Goal: Task Accomplishment & Management: Use online tool/utility

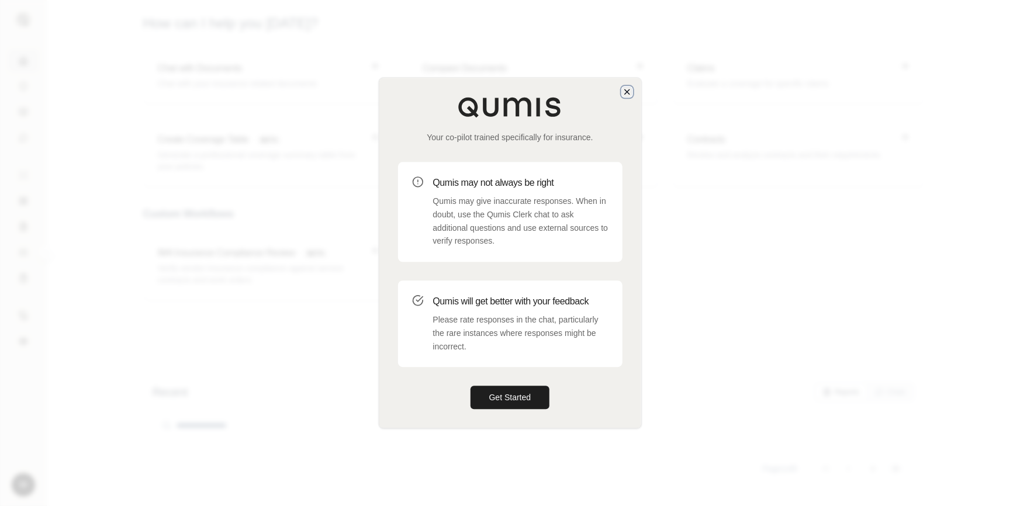
click at [630, 89] on icon "button" at bounding box center [627, 91] width 9 height 9
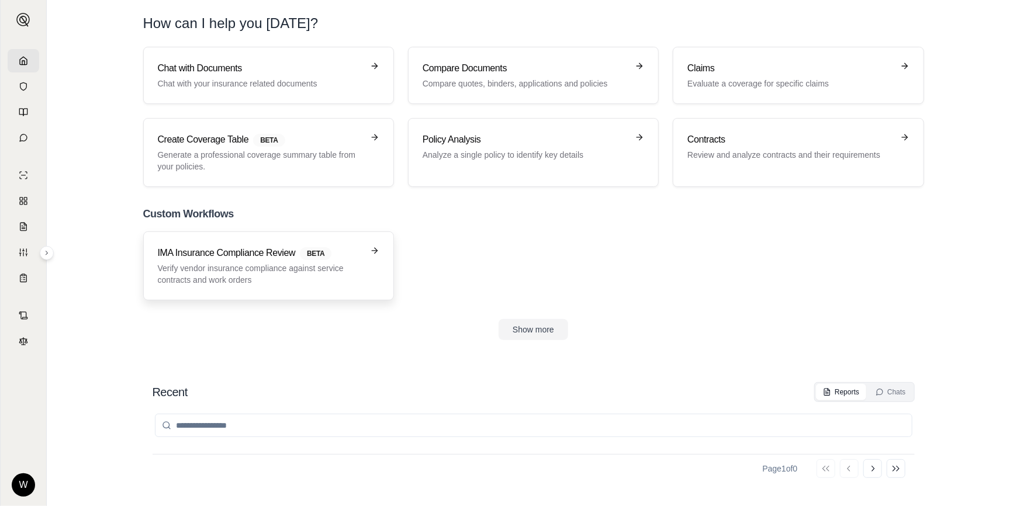
click at [280, 281] on p "Verify vendor insurance compliance against service contracts and work orders" at bounding box center [260, 273] width 205 height 23
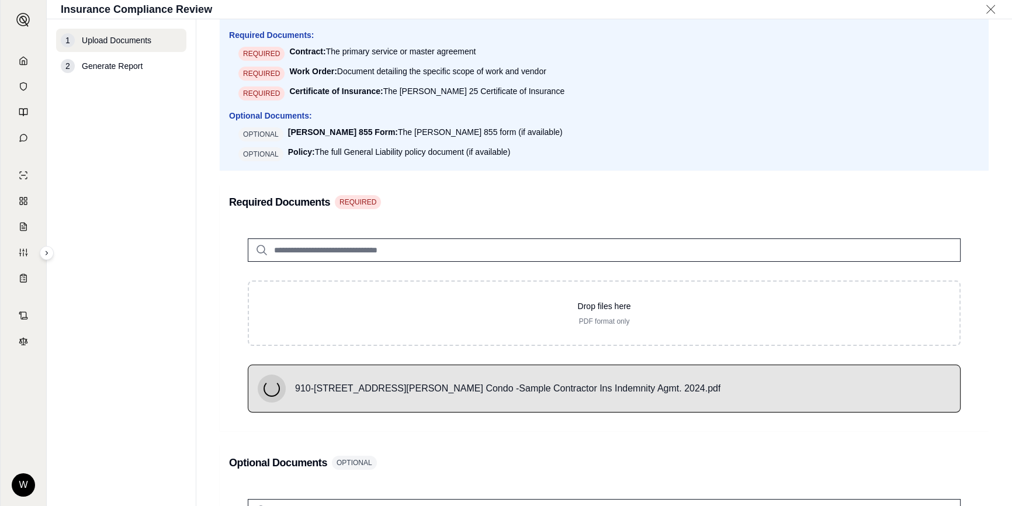
scroll to position [265, 0]
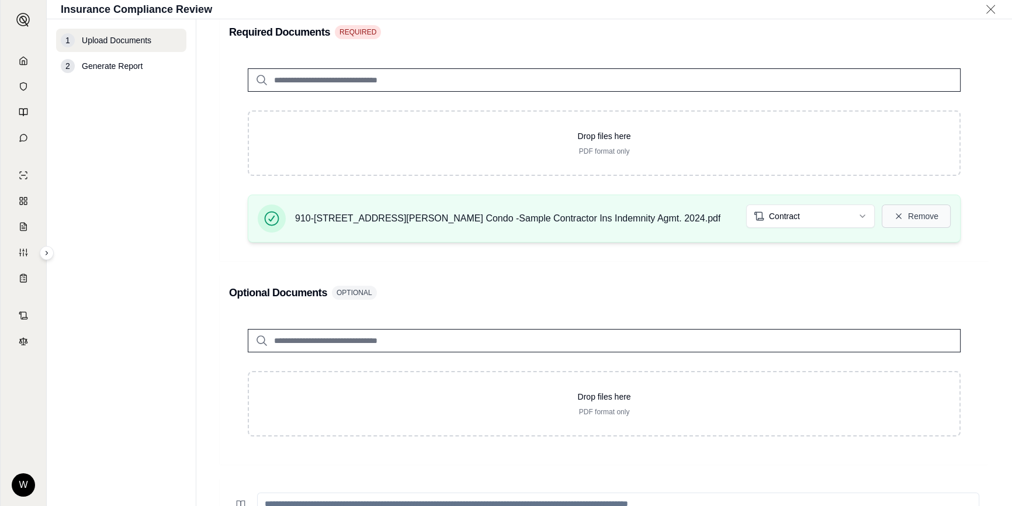
click at [911, 210] on button "Remove" at bounding box center [916, 216] width 69 height 23
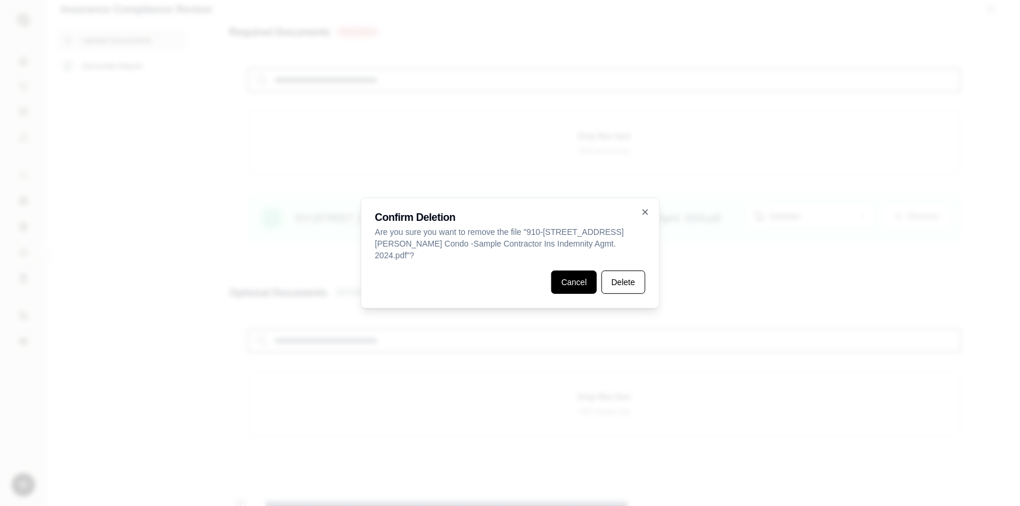
click at [579, 271] on button "Cancel" at bounding box center [574, 282] width 46 height 23
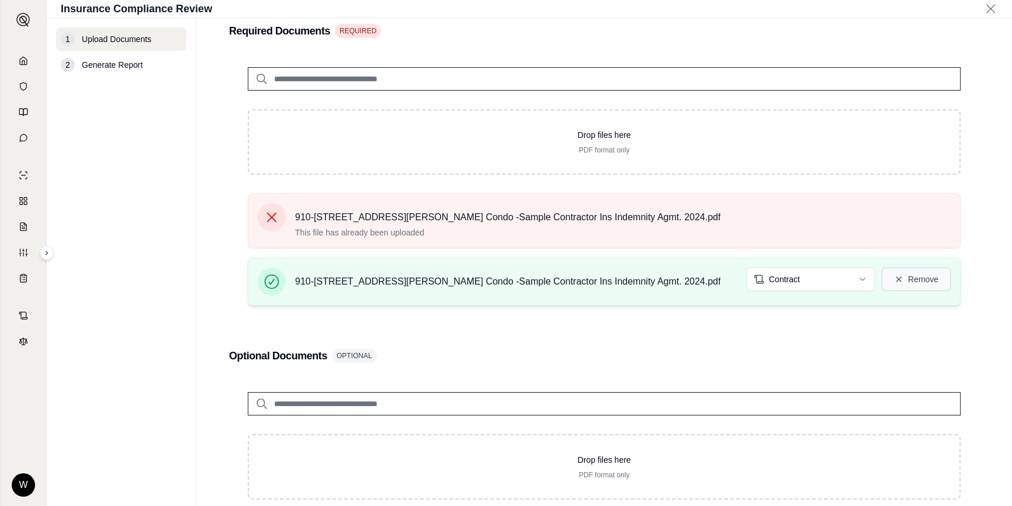
click at [905, 276] on button "Remove" at bounding box center [916, 279] width 69 height 23
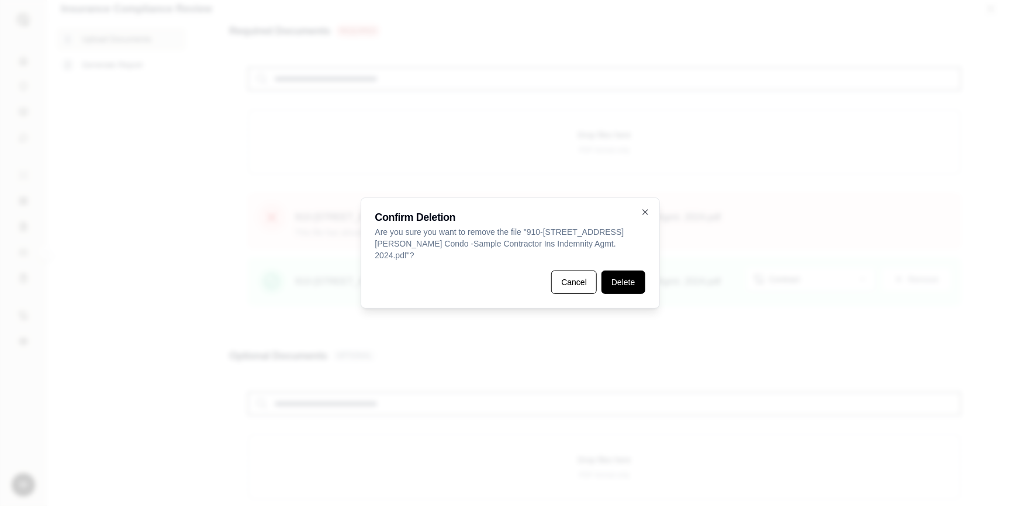
click at [623, 278] on button "Delete" at bounding box center [622, 282] width 43 height 23
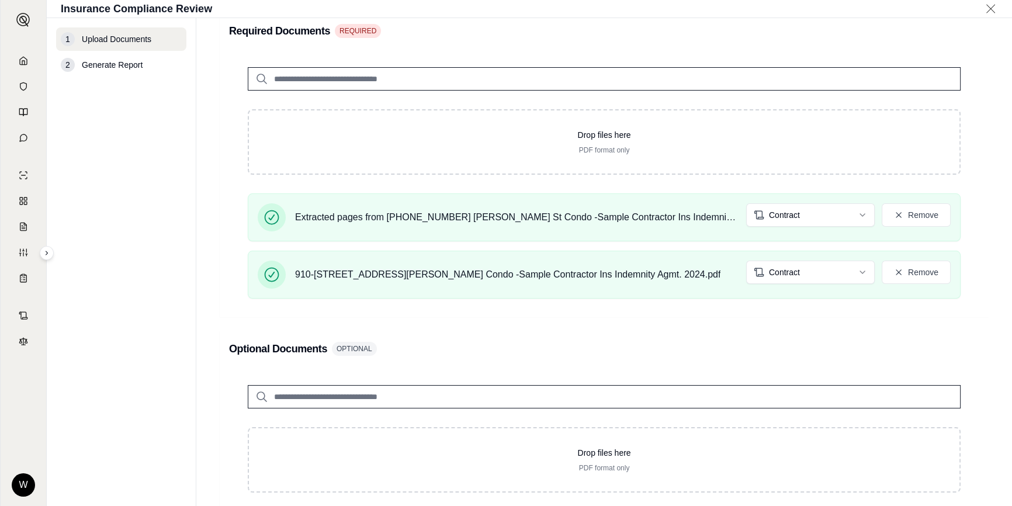
click at [815, 219] on html "W Insurance Compliance Review 1 Upload Documents 2 Generate Report Upload Docum…" at bounding box center [506, 253] width 1012 height 506
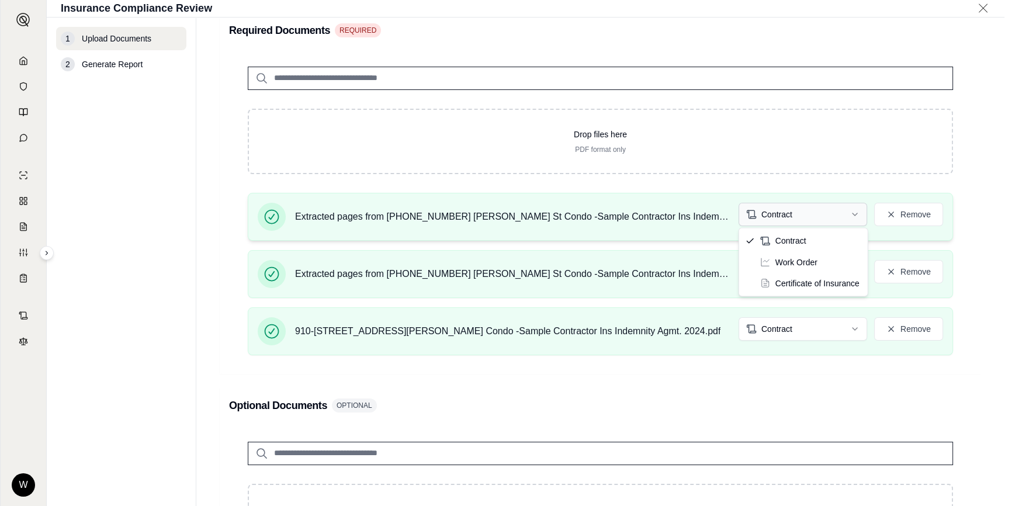
click at [797, 217] on html "W Insurance Compliance Review 1 Upload Documents 2 Generate Report Upload Docum…" at bounding box center [506, 253] width 1012 height 506
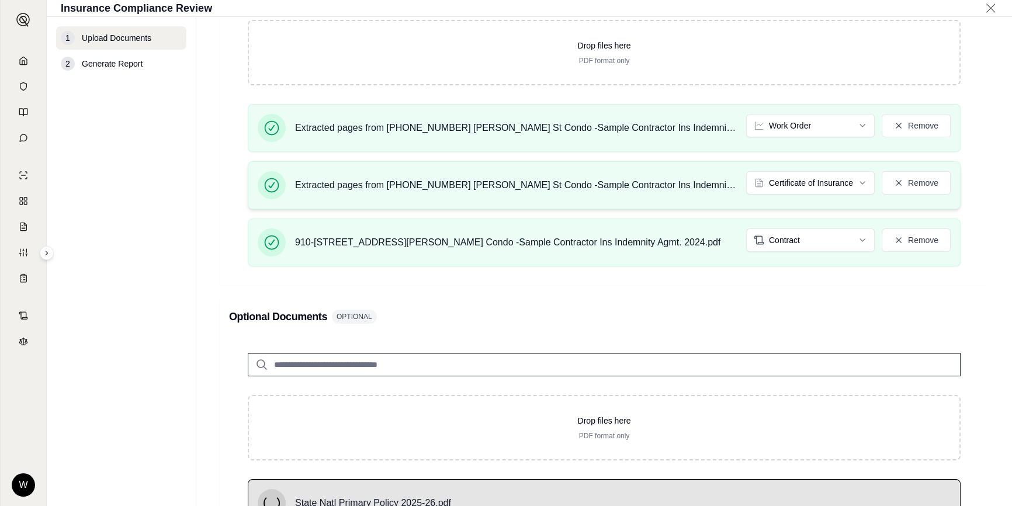
scroll to position [352, 0]
click at [912, 182] on button "Remove" at bounding box center [916, 183] width 69 height 23
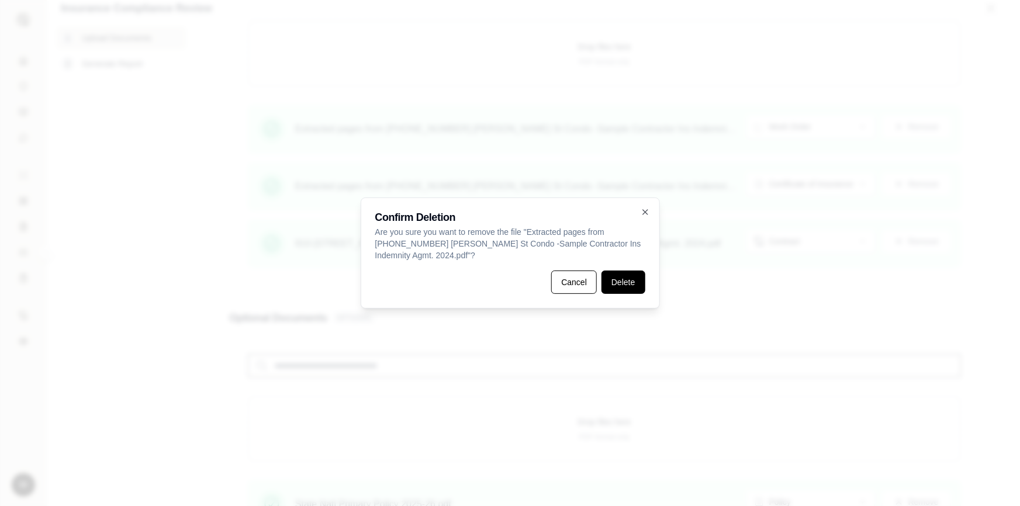
click at [618, 272] on button "Delete" at bounding box center [622, 282] width 43 height 23
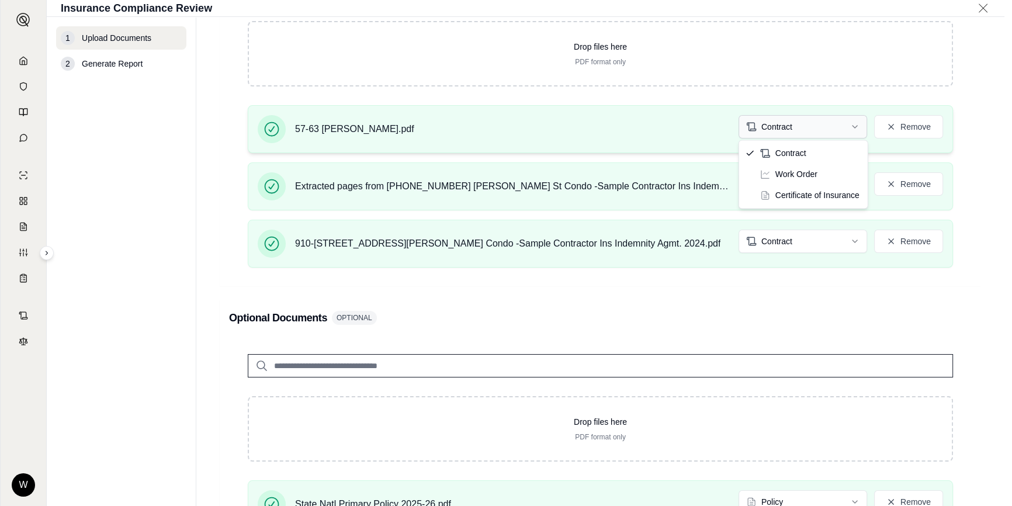
click at [826, 126] on html "W Insurance Compliance Review 1 Upload Documents 2 Generate Report Upload Docum…" at bounding box center [506, 253] width 1012 height 506
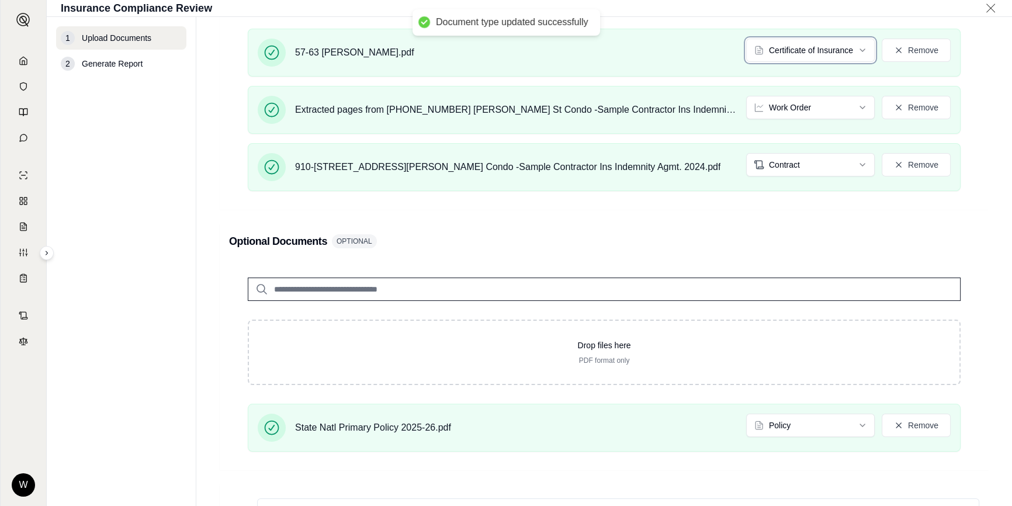
scroll to position [618, 0]
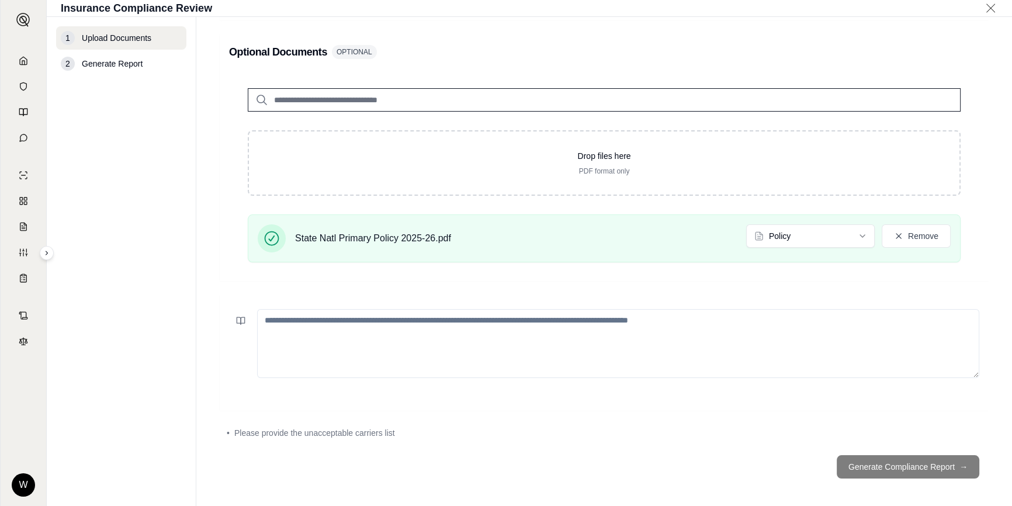
click at [362, 361] on textarea at bounding box center [618, 343] width 722 height 69
paste textarea "**********"
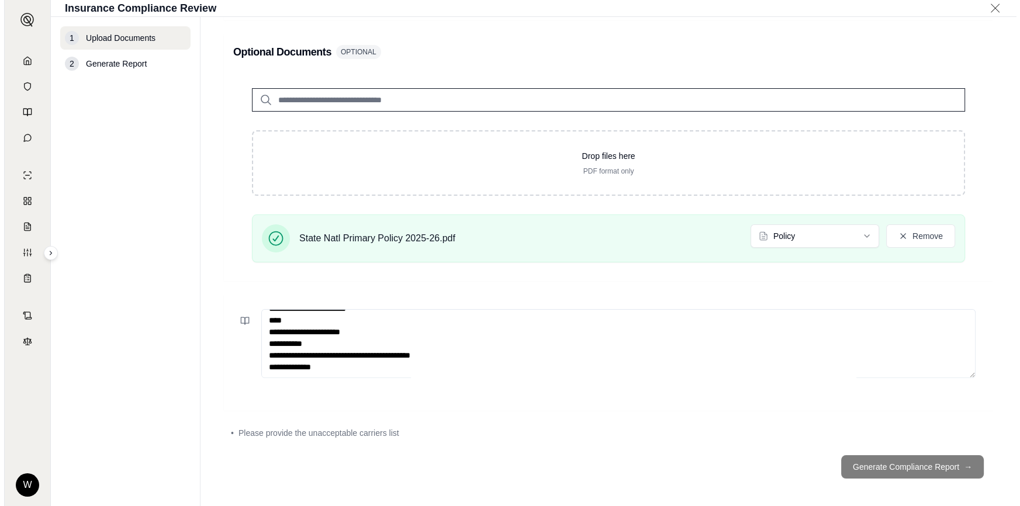
scroll to position [587, 0]
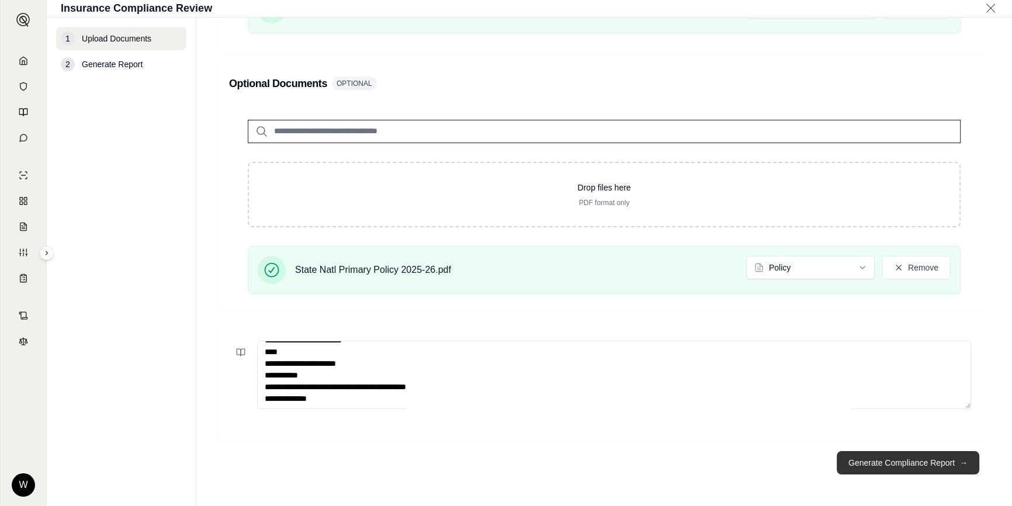
type textarea "**********"
click at [865, 458] on button "Generate Compliance Report →" at bounding box center [908, 462] width 143 height 23
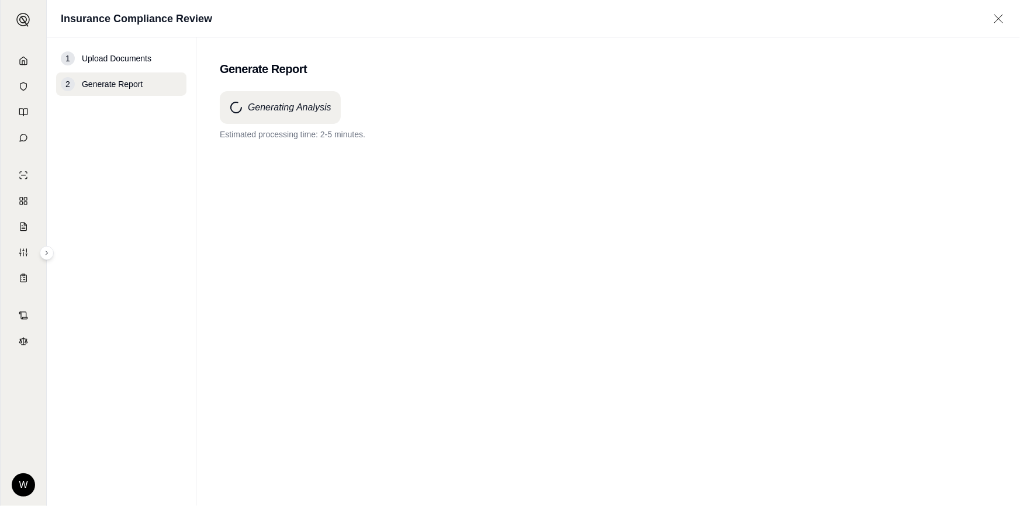
scroll to position [0, 0]
click at [497, 79] on main "Generate Report Generating Analysis Estimated processing time: 2-5 minutes." at bounding box center [608, 271] width 824 height 469
click at [91, 59] on span "Upload Documents" at bounding box center [117, 59] width 70 height 12
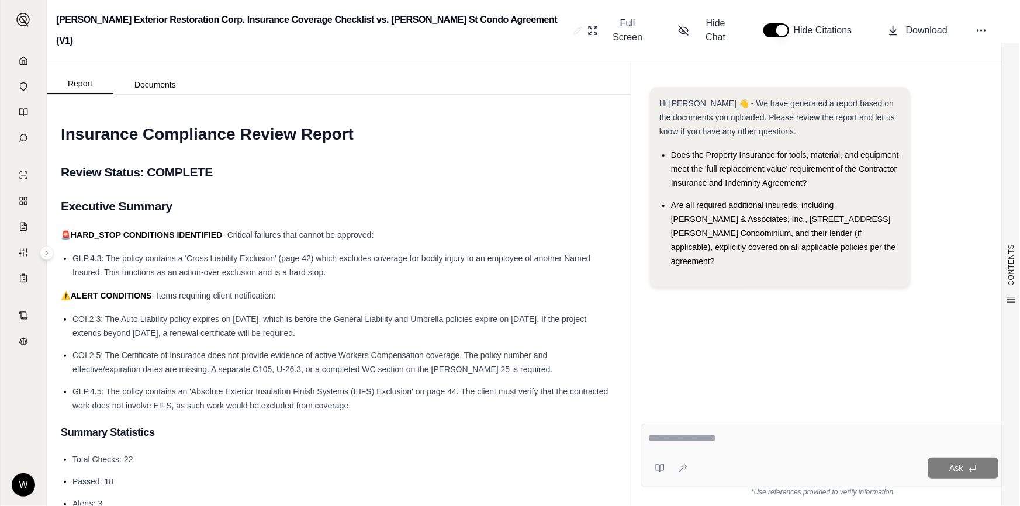
drag, startPoint x: 355, startPoint y: 262, endPoint x: 115, endPoint y: 246, distance: 240.8
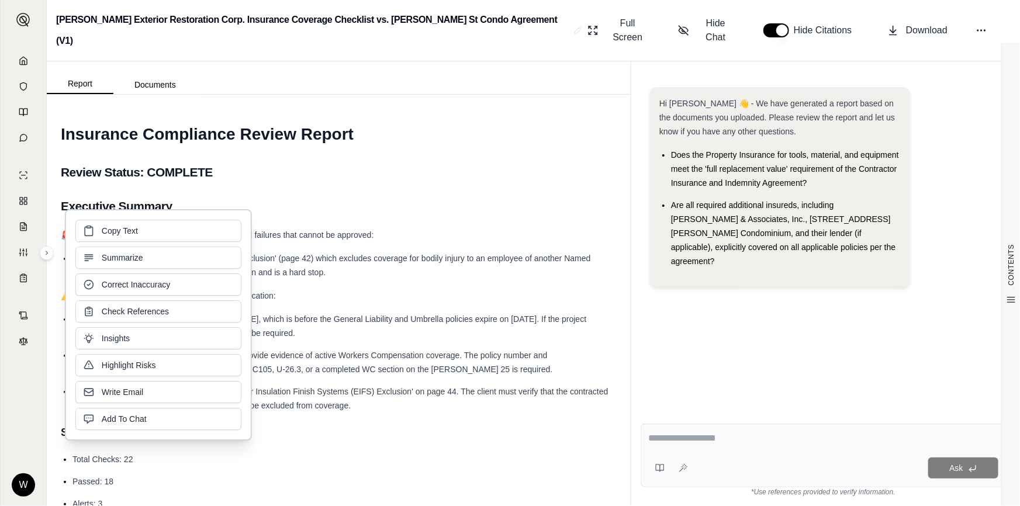
click at [113, 247] on button "Summarize" at bounding box center [158, 258] width 166 height 22
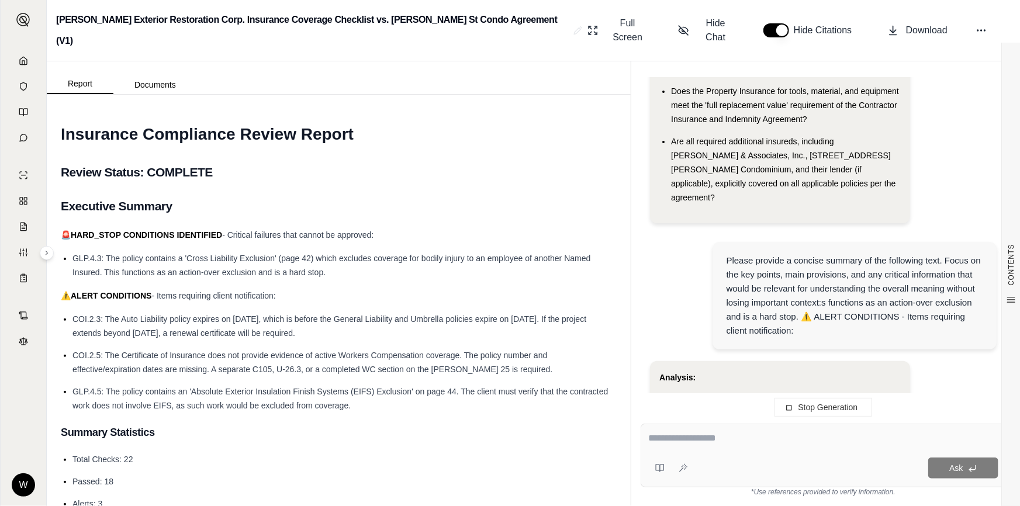
scroll to position [1022, 0]
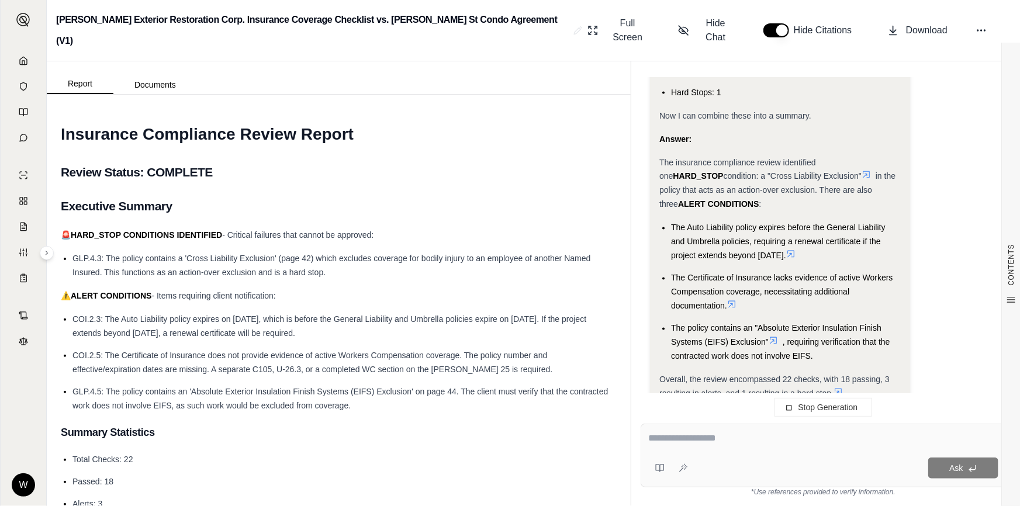
drag, startPoint x: 150, startPoint y: 300, endPoint x: 378, endPoint y: 316, distance: 229.1
click at [378, 316] on li "COI.2.3: The Auto Liability policy expires on [DATE], which is before the Gener…" at bounding box center [344, 326] width 544 height 28
drag, startPoint x: 369, startPoint y: 314, endPoint x: 288, endPoint y: 296, distance: 82.5
click at [288, 312] on li "COI.2.3: The Auto Liability policy expires on [DATE], which is before the Gener…" at bounding box center [344, 326] width 544 height 28
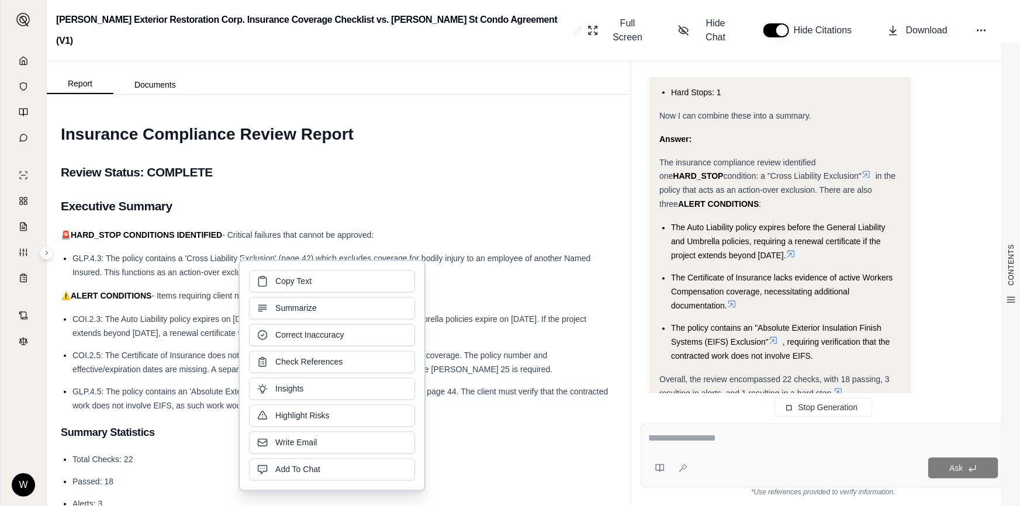
click at [288, 298] on button "Summarize" at bounding box center [332, 309] width 166 height 22
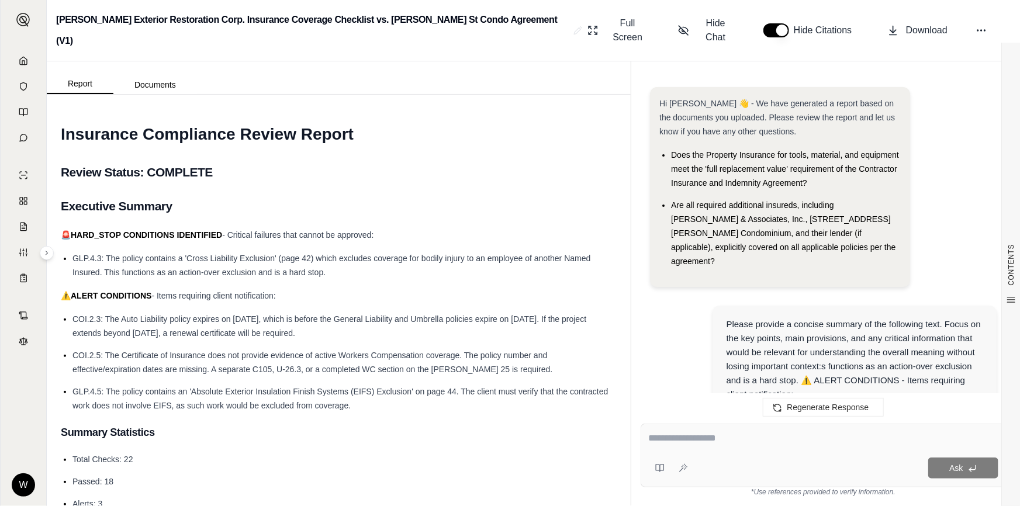
scroll to position [1055, 0]
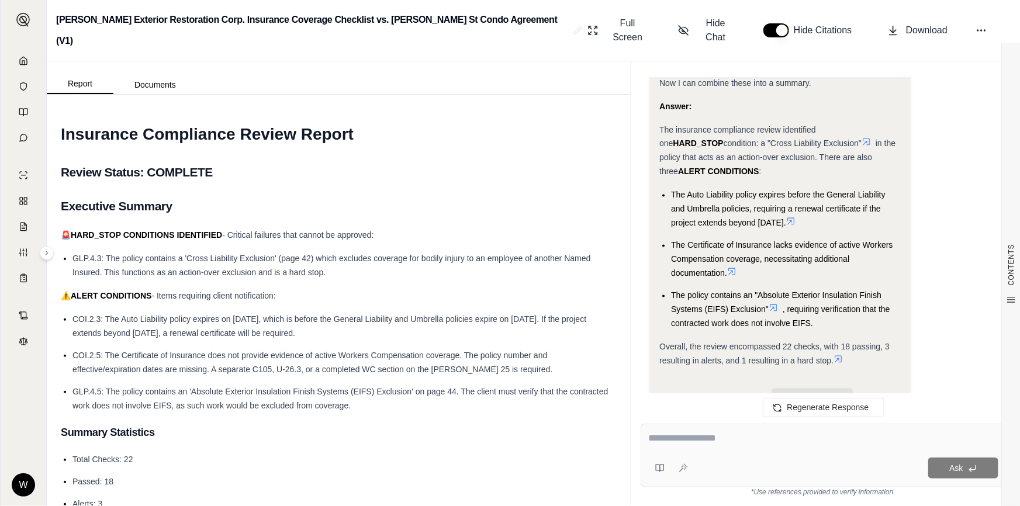
drag, startPoint x: 286, startPoint y: 296, endPoint x: 365, endPoint y: 312, distance: 80.5
click at [365, 312] on li "COI.2.3: The Auto Liability policy expires on [DATE], which is before the Gener…" at bounding box center [344, 326] width 544 height 28
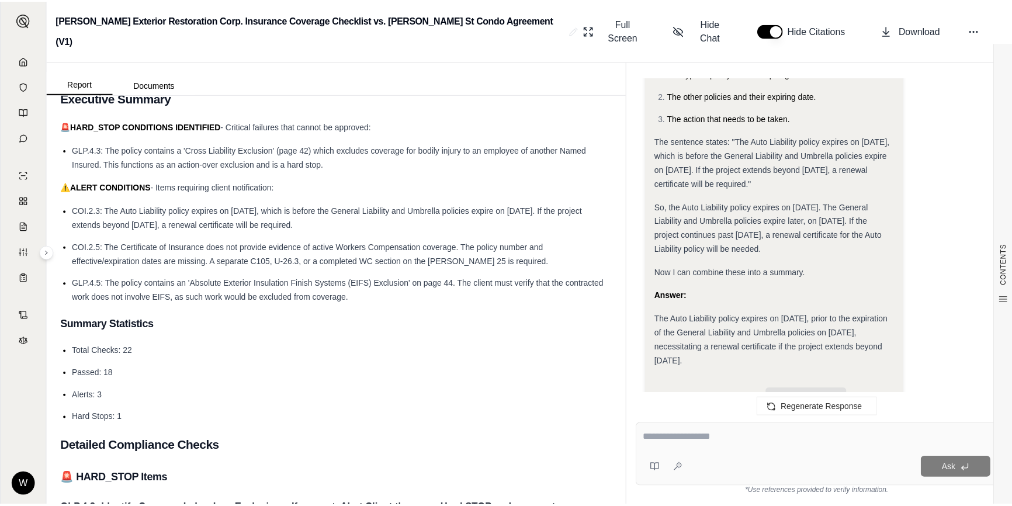
scroll to position [53, 0]
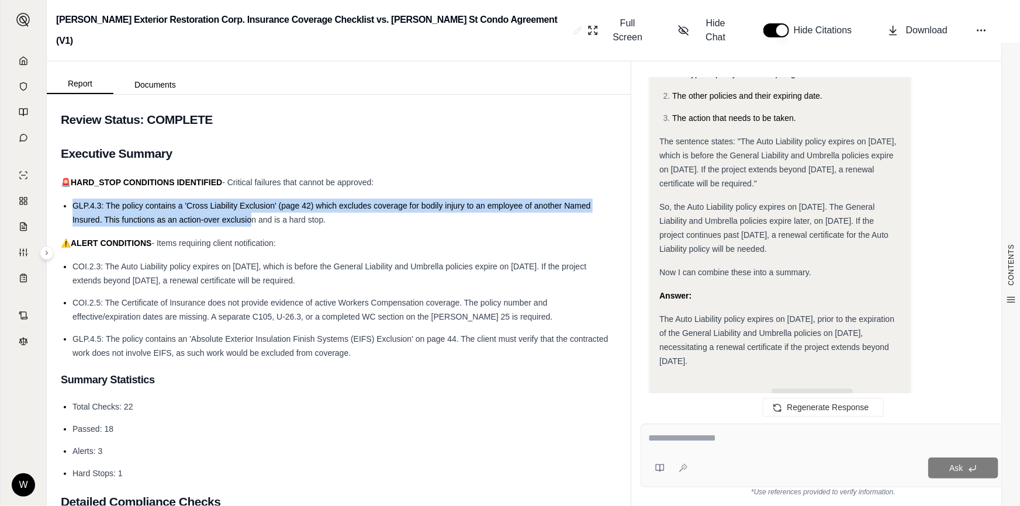
drag, startPoint x: 251, startPoint y: 199, endPoint x: 72, endPoint y: 183, distance: 180.1
click at [72, 201] on span "GLP.4.3: The policy contains a 'Cross Liability Exclusion' (page 42) which excl…" at bounding box center [331, 212] width 518 height 23
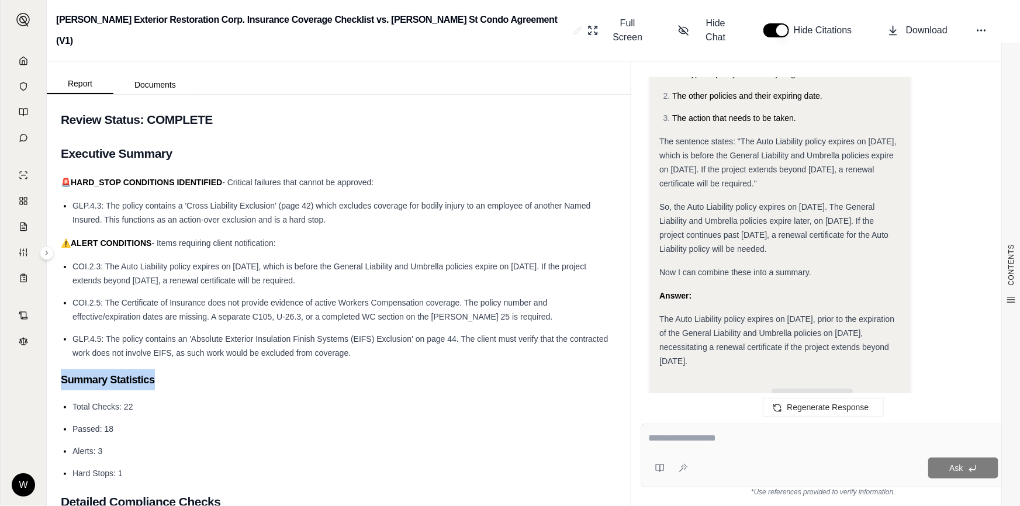
drag, startPoint x: 348, startPoint y: 337, endPoint x: 164, endPoint y: 358, distance: 186.0
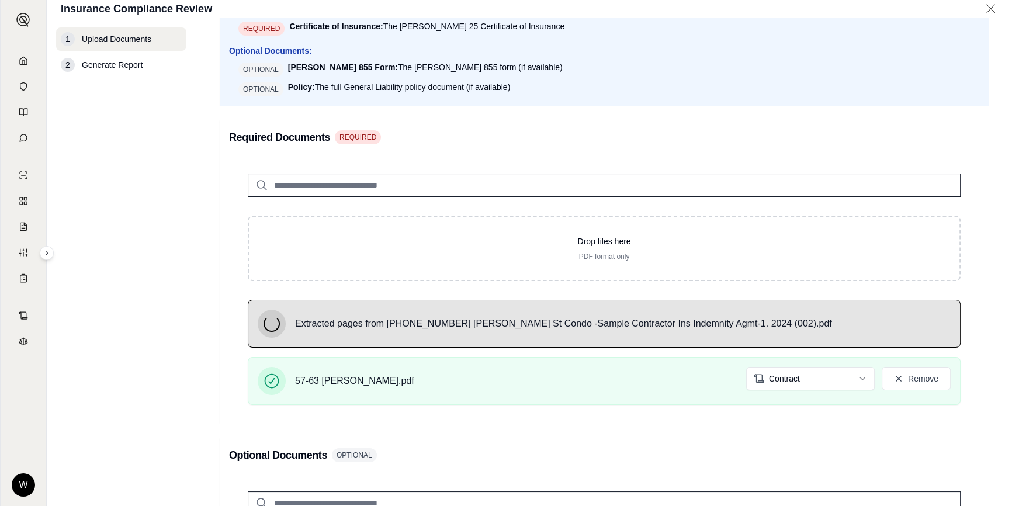
scroll to position [212, 0]
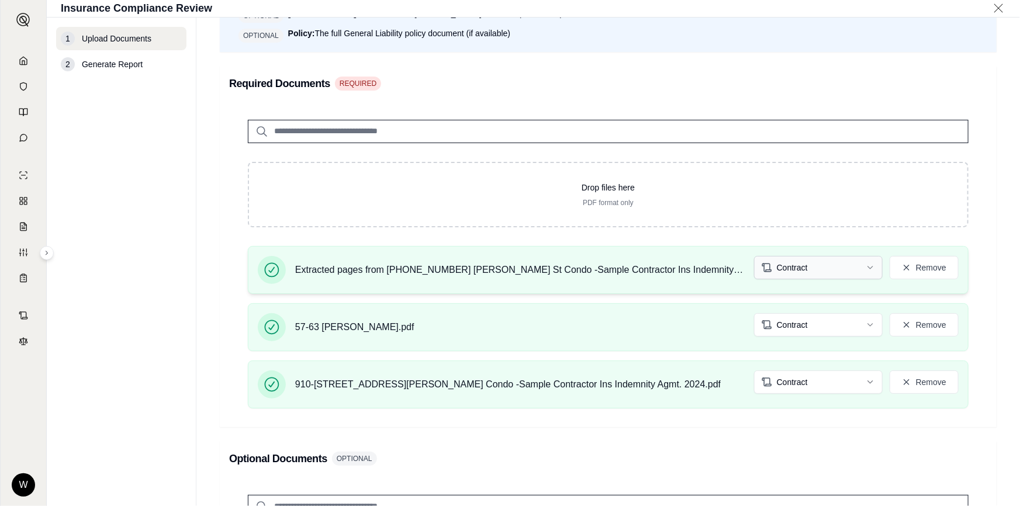
click at [838, 269] on html "W Insurance Compliance Review 1 Upload Documents 2 Generate Report Upload Docum…" at bounding box center [510, 253] width 1020 height 506
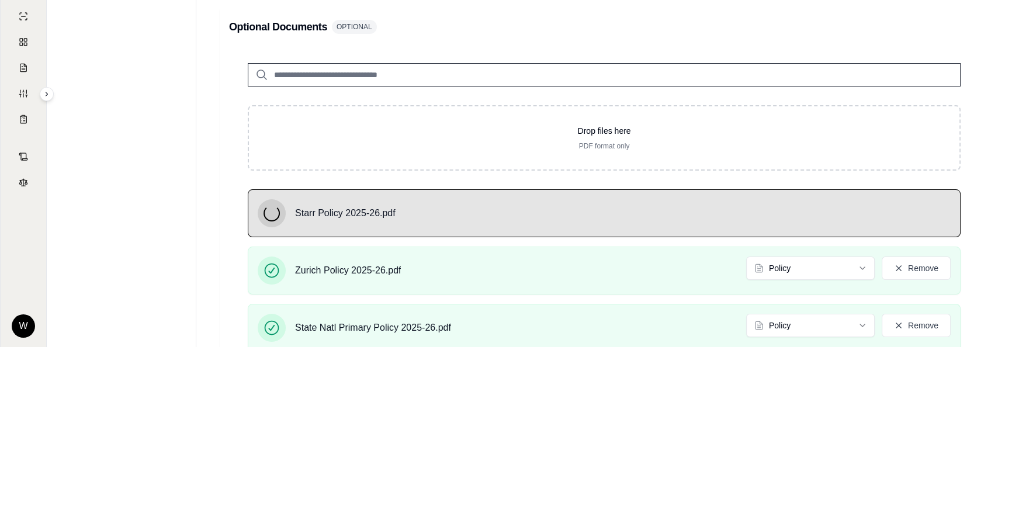
scroll to position [577, 0]
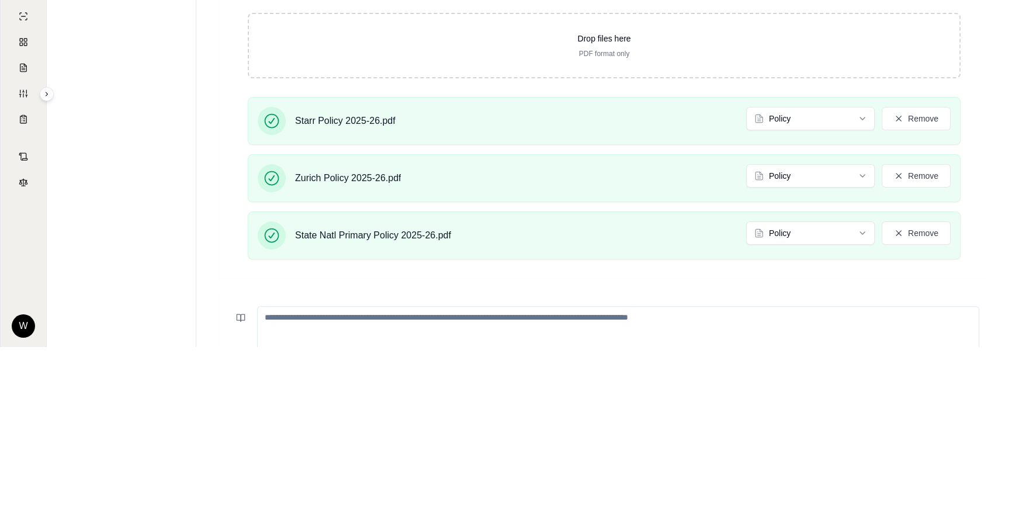
click at [448, 332] on textarea at bounding box center [618, 340] width 722 height 69
paste textarea "**********"
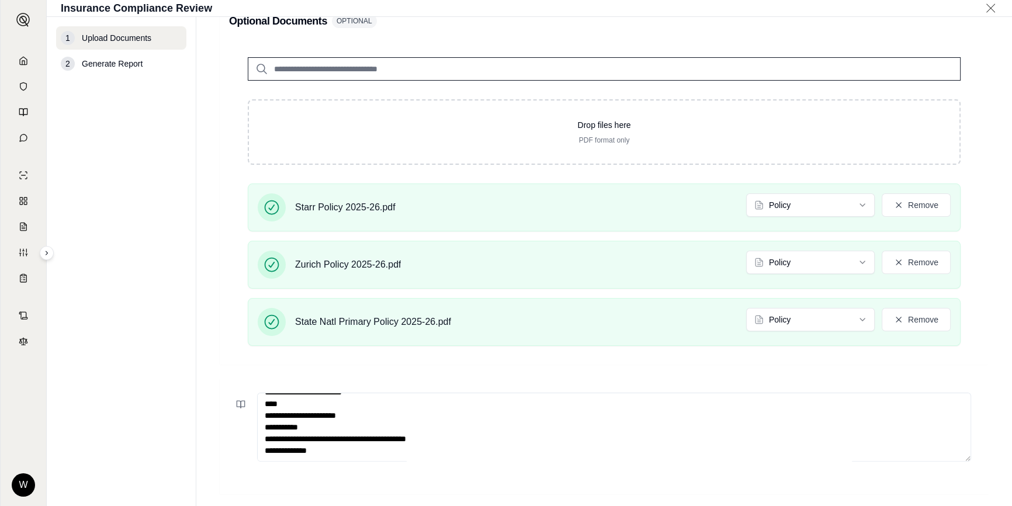
scroll to position [736, 0]
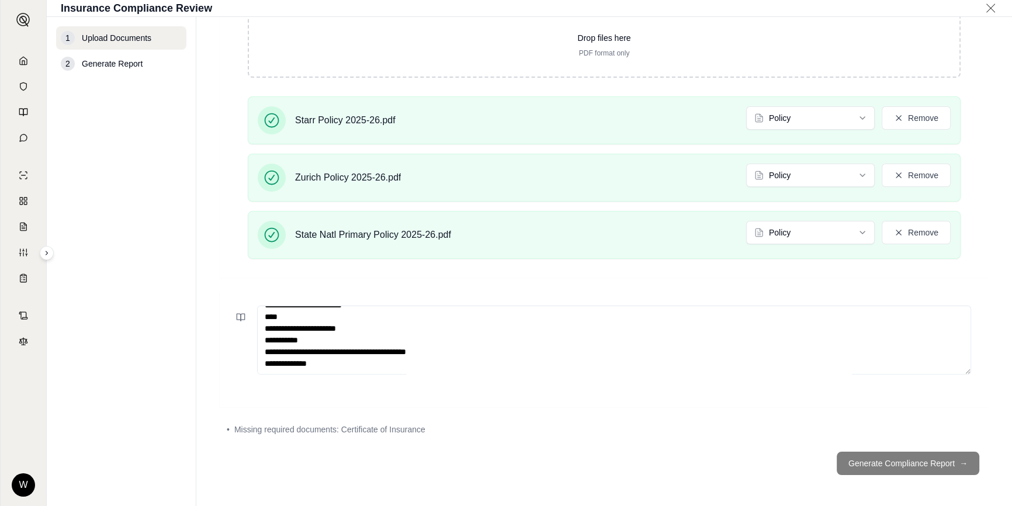
type textarea "**********"
click at [908, 449] on footer "Generate Compliance Report →" at bounding box center [604, 463] width 769 height 42
click at [894, 465] on footer "Generate Compliance Report →" at bounding box center [604, 463] width 769 height 42
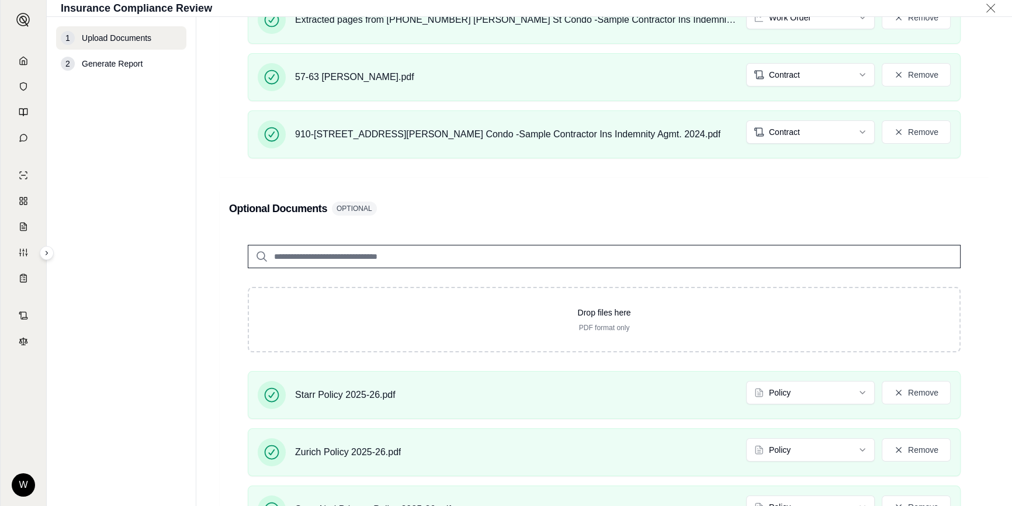
scroll to position [364, 0]
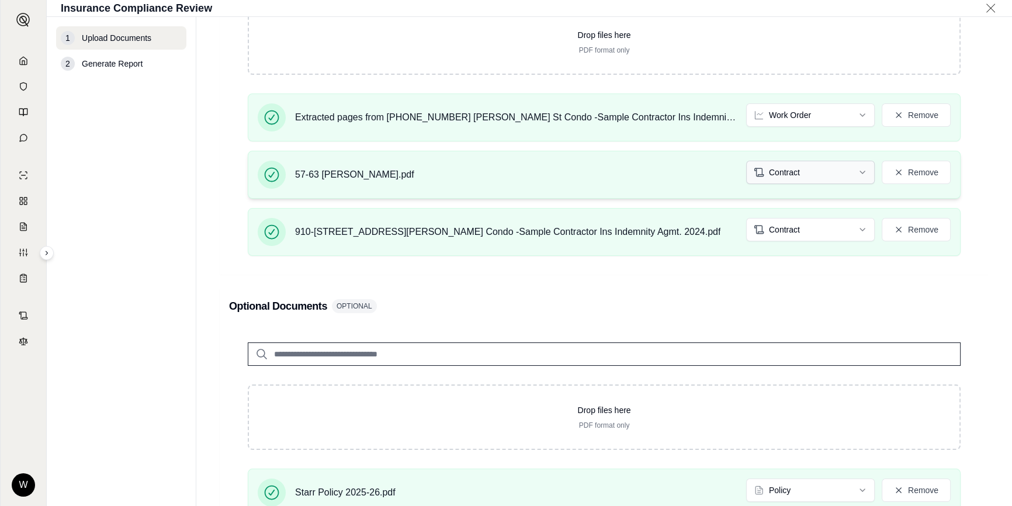
click at [839, 172] on html "W Insurance Compliance Review 1 Upload Documents 2 Generate Report Upload Docum…" at bounding box center [506, 253] width 1012 height 506
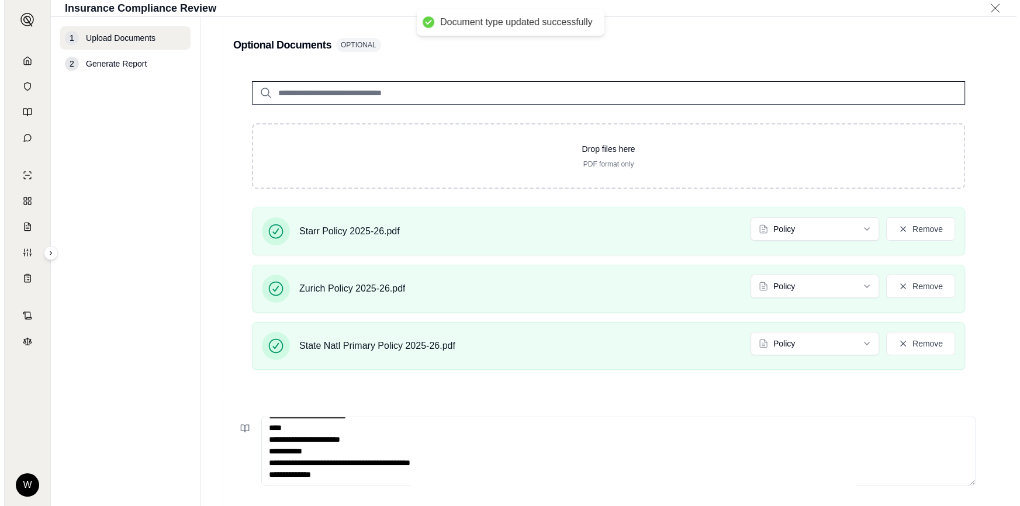
scroll to position [683, 0]
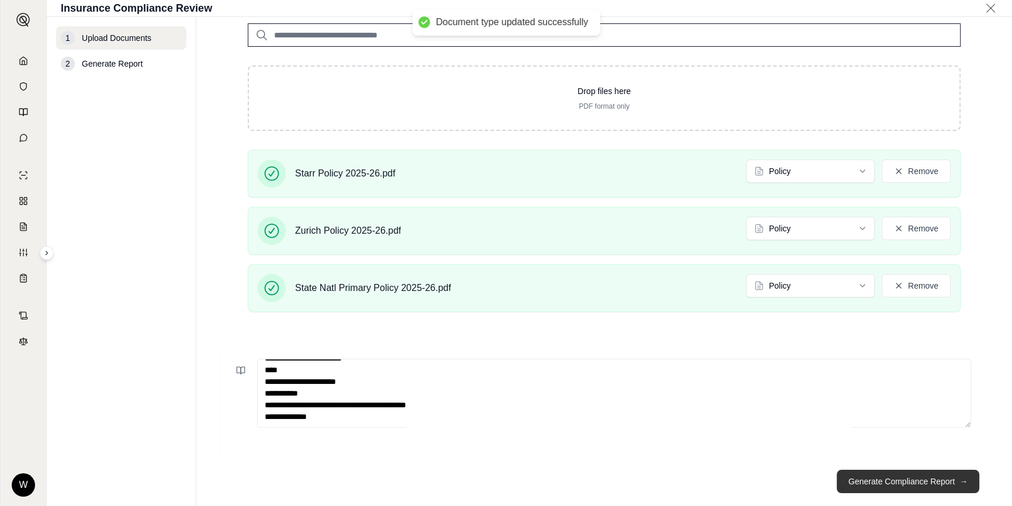
click at [929, 475] on button "Generate Compliance Report →" at bounding box center [908, 481] width 143 height 23
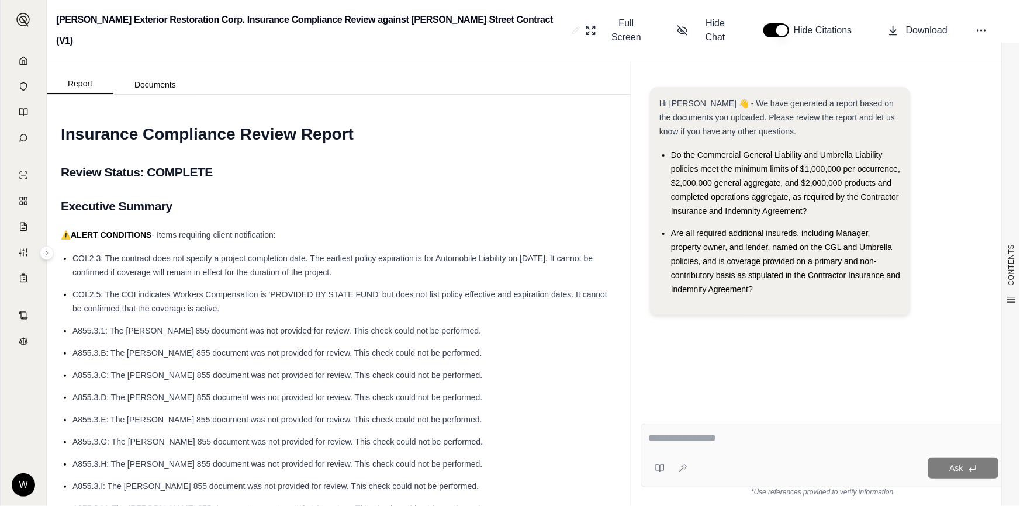
click at [200, 254] on span "COI.2.3: The contract does not specify a project completion date. The earliest …" at bounding box center [332, 265] width 520 height 23
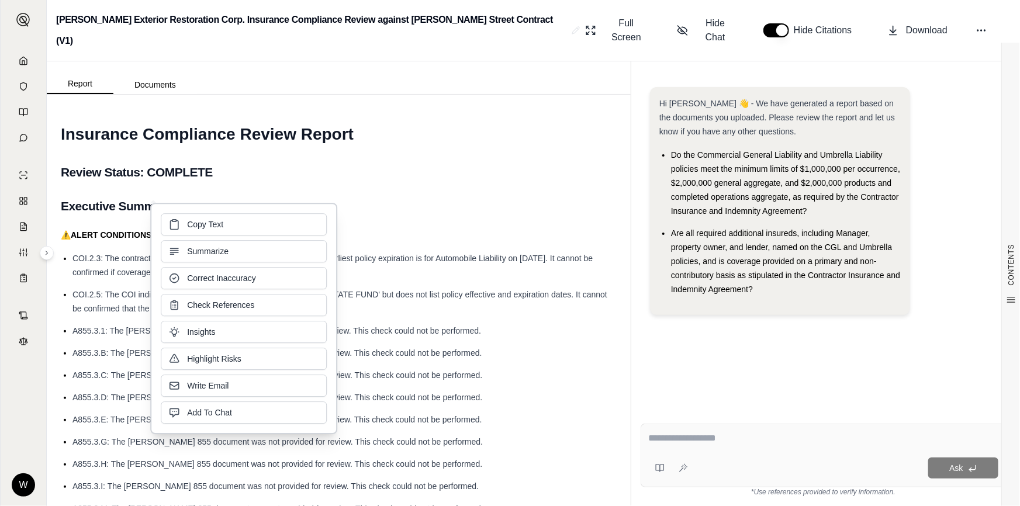
click at [200, 240] on button "Summarize" at bounding box center [244, 251] width 166 height 22
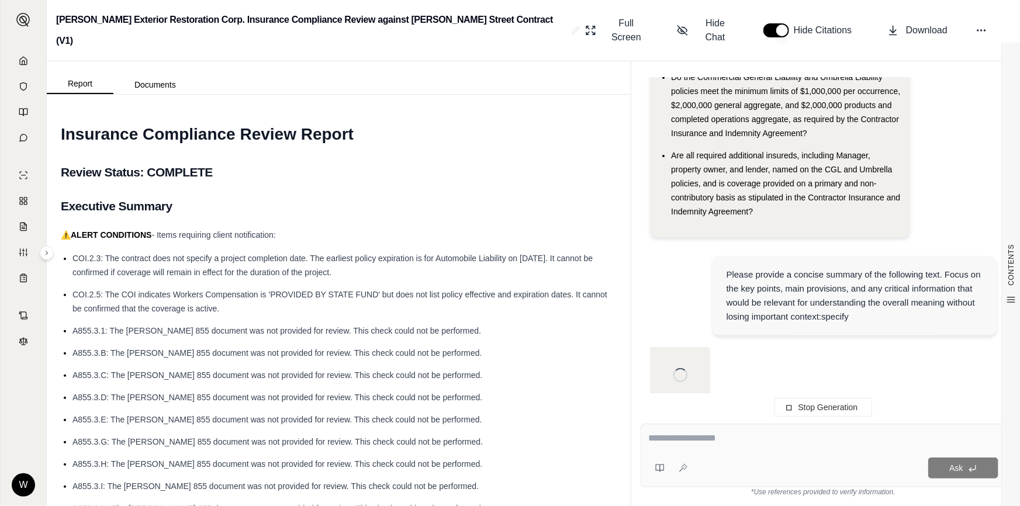
drag, startPoint x: 344, startPoint y: 254, endPoint x: 344, endPoint y: 247, distance: 6.4
click at [344, 251] on li "COI.2.3: The contract does not specify a project completion date. The earliest …" at bounding box center [344, 265] width 544 height 28
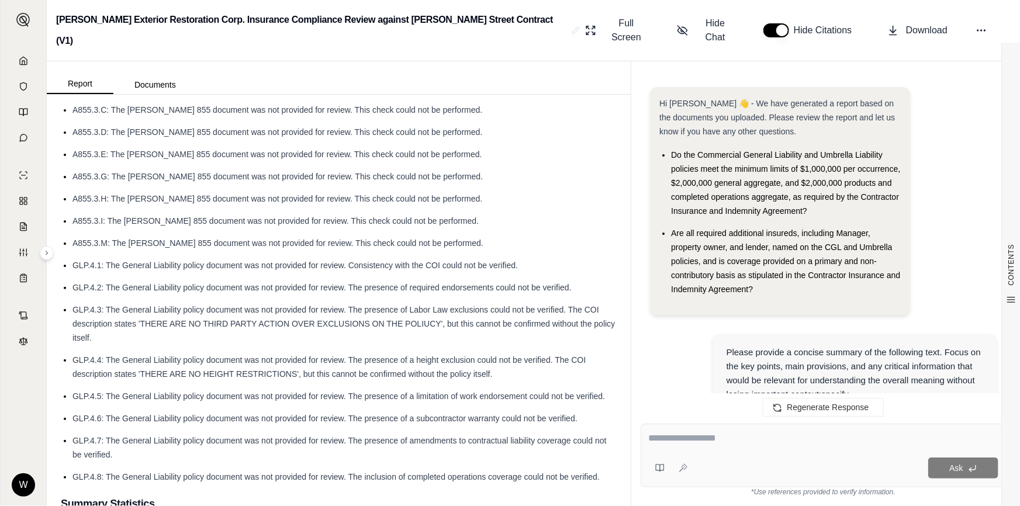
scroll to position [1645, 0]
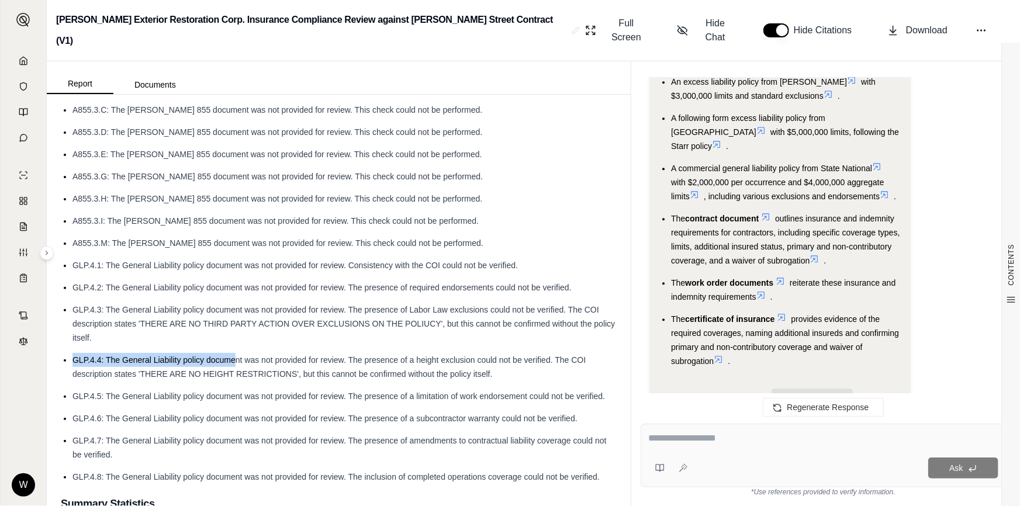
drag, startPoint x: 234, startPoint y: 342, endPoint x: 337, endPoint y: 320, distance: 105.1
click at [337, 320] on ul "COI.2.3: The contract does not specify a project completion date. The earliest …" at bounding box center [339, 235] width 556 height 498
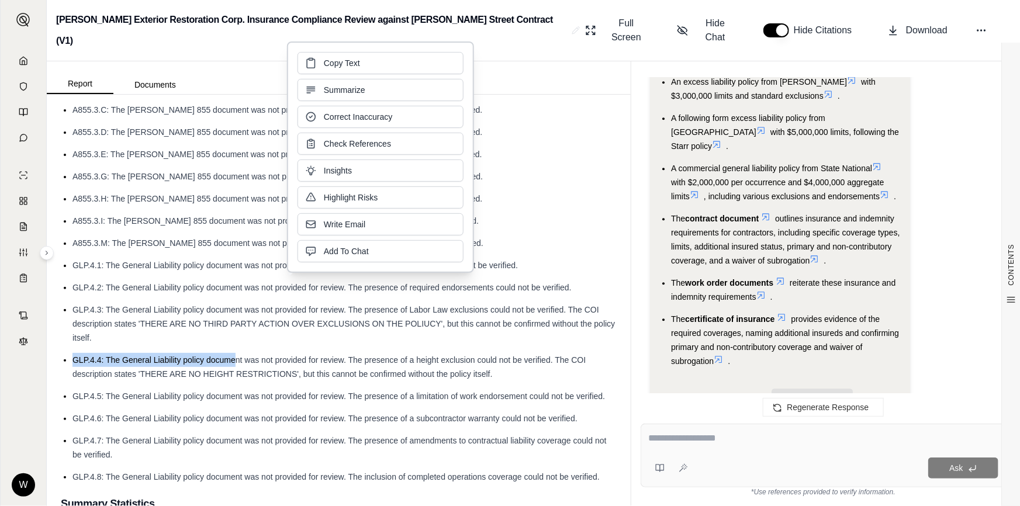
click at [329, 324] on li "GLP.4.3: The General Liability policy document was not provided for review. The…" at bounding box center [344, 324] width 544 height 42
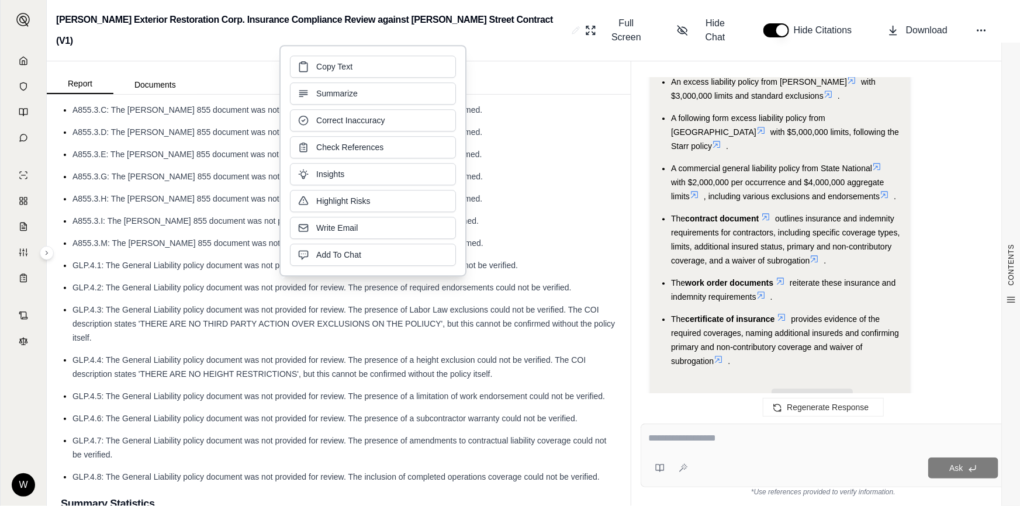
click at [327, 324] on li "GLP.4.3: The General Liability policy document was not provided for review. The…" at bounding box center [344, 324] width 544 height 42
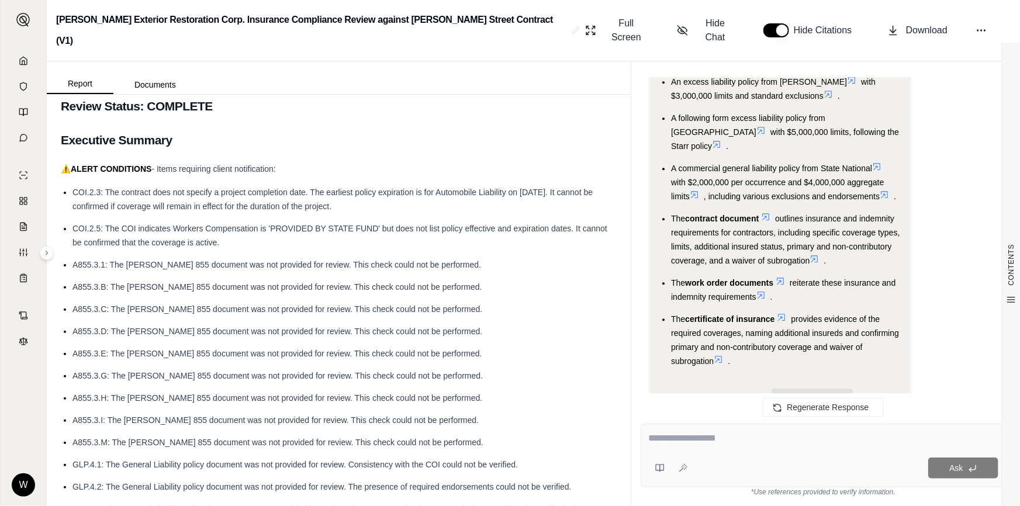
scroll to position [0, 0]
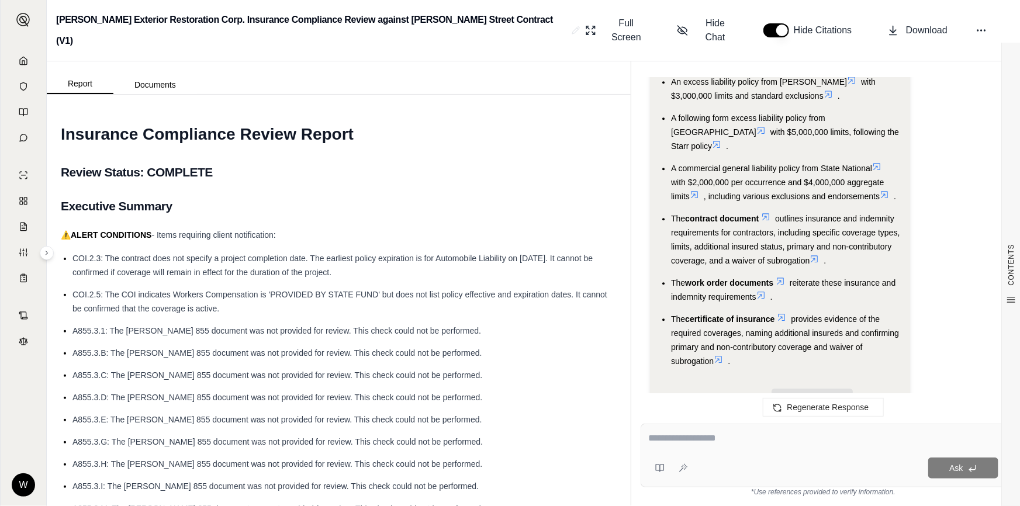
click at [669, 433] on textarea at bounding box center [823, 438] width 350 height 14
click at [834, 439] on textarea "**********" at bounding box center [823, 438] width 350 height 14
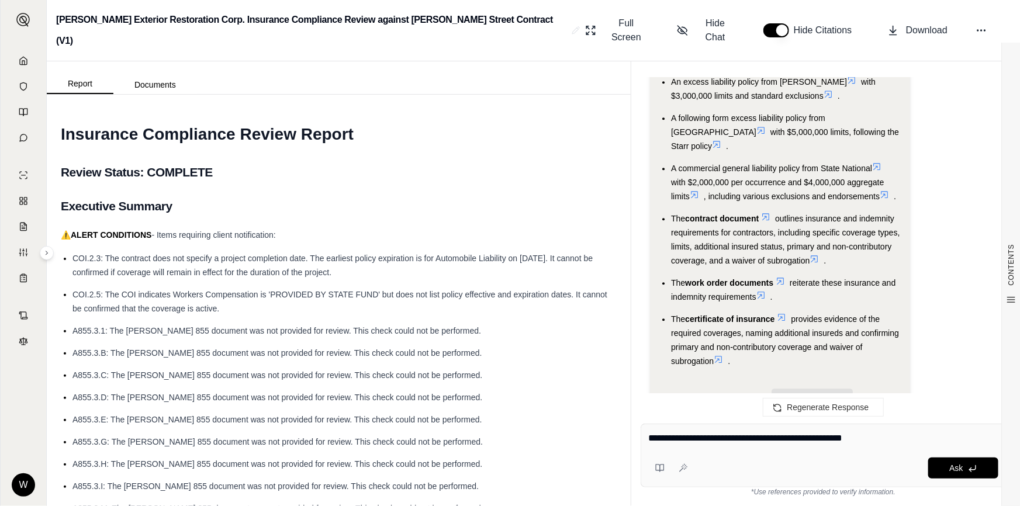
click at [885, 438] on textarea "**********" at bounding box center [823, 438] width 350 height 14
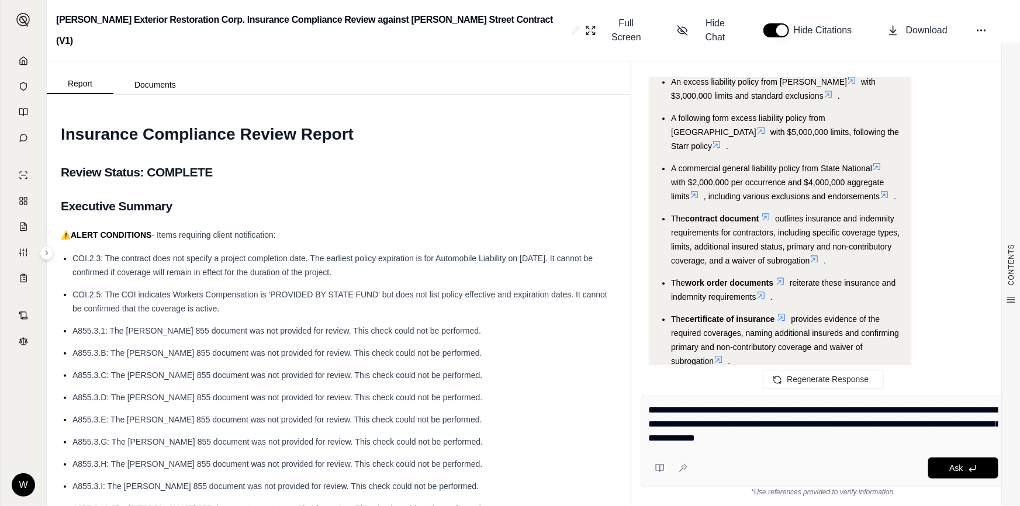
type textarea "**********"
click at [957, 471] on span "Ask" at bounding box center [955, 468] width 13 height 9
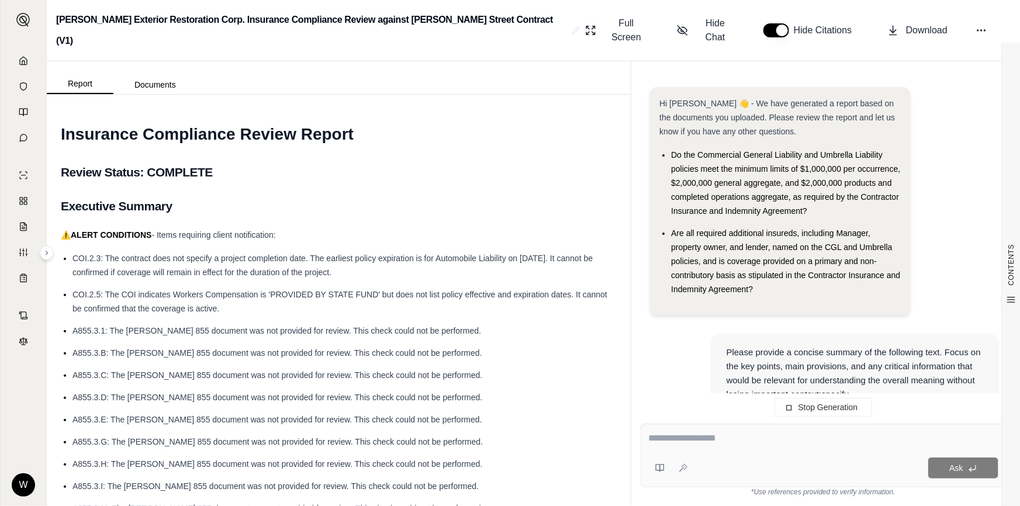
scroll to position [1781, 0]
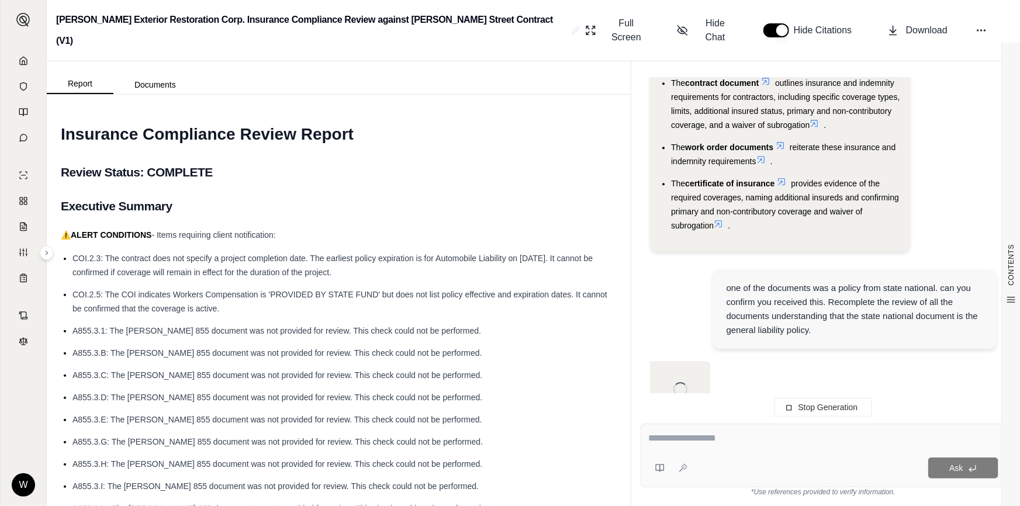
click at [834, 285] on div "one of the documents was a policy from state national. can you confirm you rece…" at bounding box center [854, 309] width 257 height 56
click at [835, 286] on div "one of the documents was a policy from state national. can you confirm you rece…" at bounding box center [854, 309] width 257 height 56
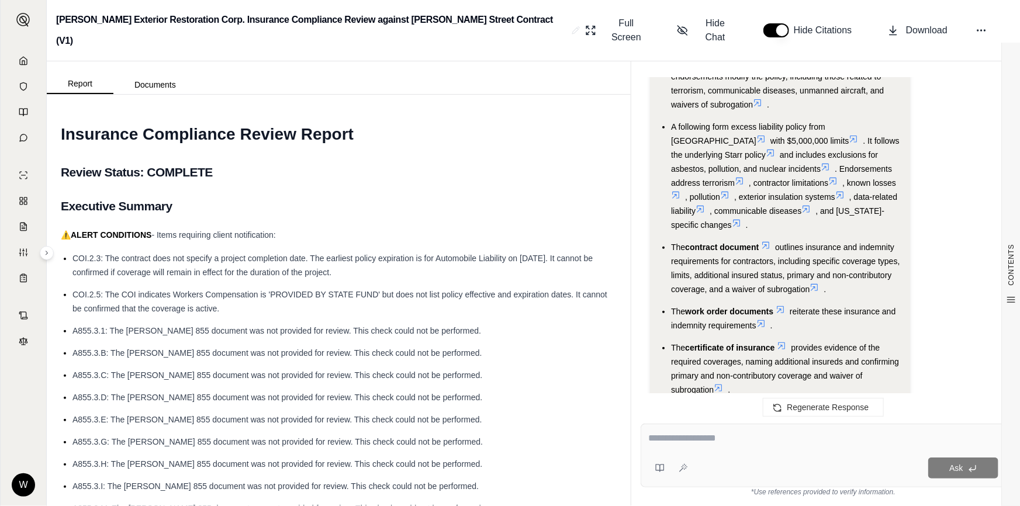
scroll to position [2759, 0]
click at [686, 436] on textarea at bounding box center [823, 438] width 350 height 14
type textarea "*"
type textarea "**********"
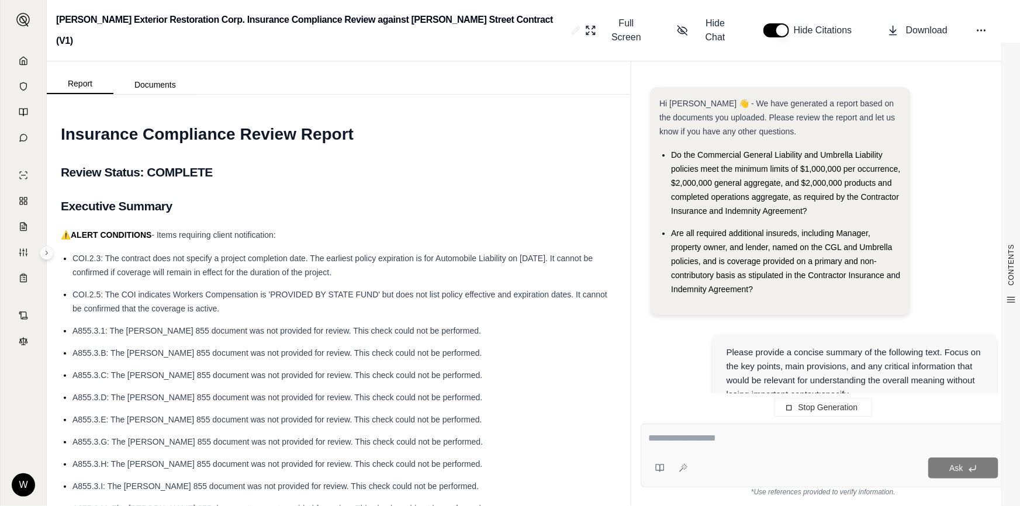
scroll to position [2820, 0]
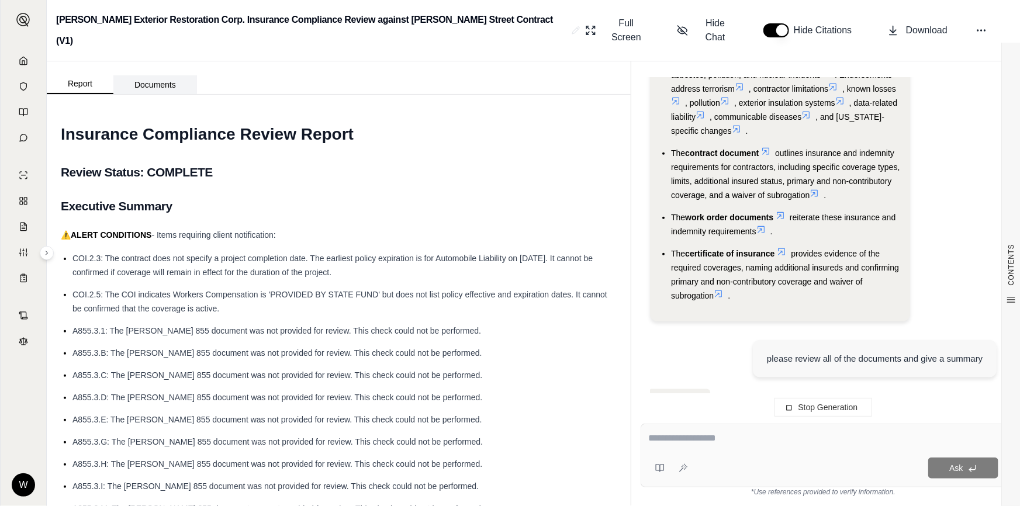
click at [181, 75] on button "Documents" at bounding box center [155, 84] width 84 height 19
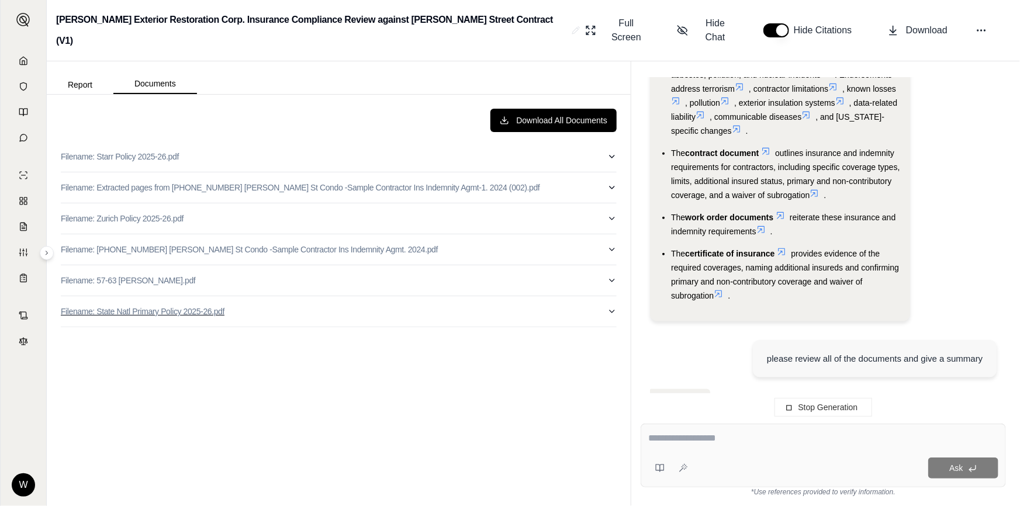
click at [609, 307] on icon "button" at bounding box center [611, 311] width 9 height 9
click at [607, 307] on icon "button" at bounding box center [611, 311] width 9 height 9
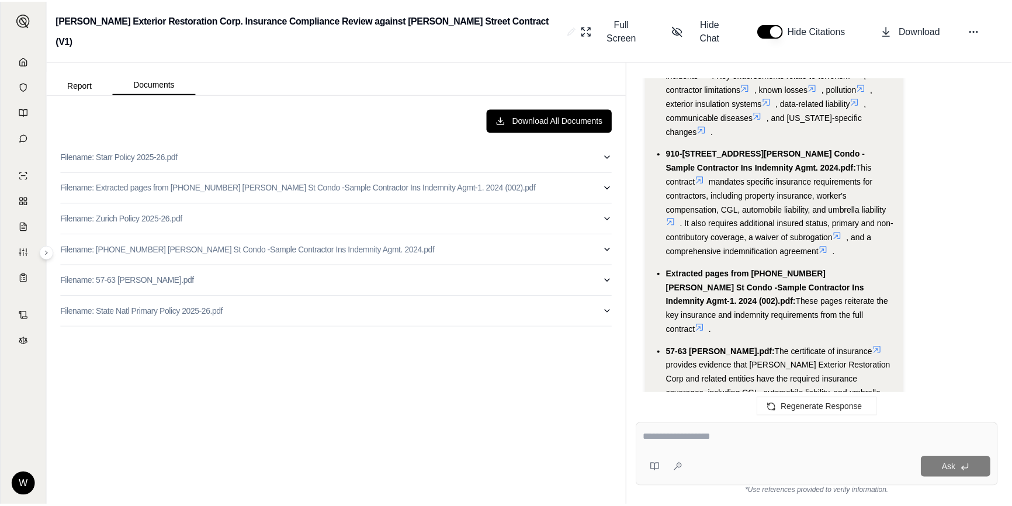
scroll to position [4013, 0]
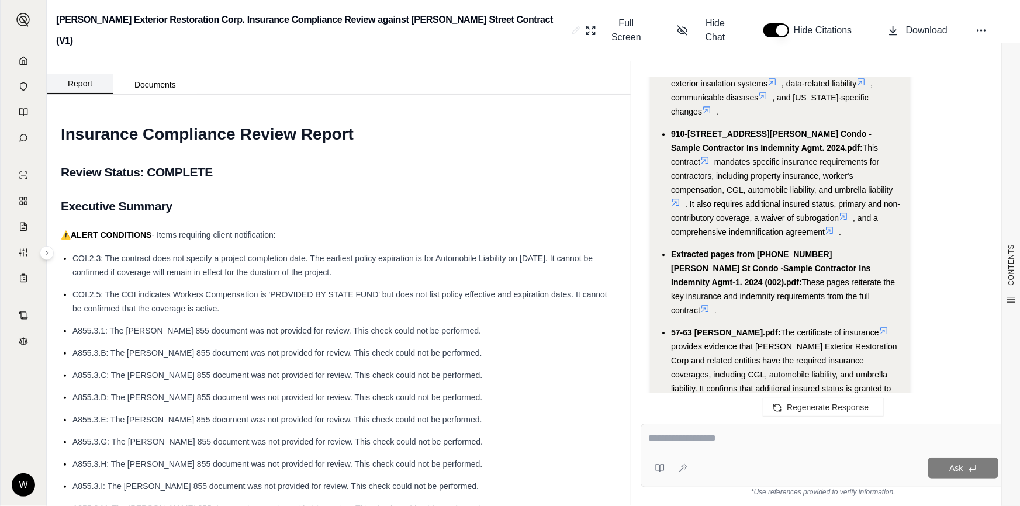
click at [82, 74] on button "Report" at bounding box center [80, 84] width 67 height 20
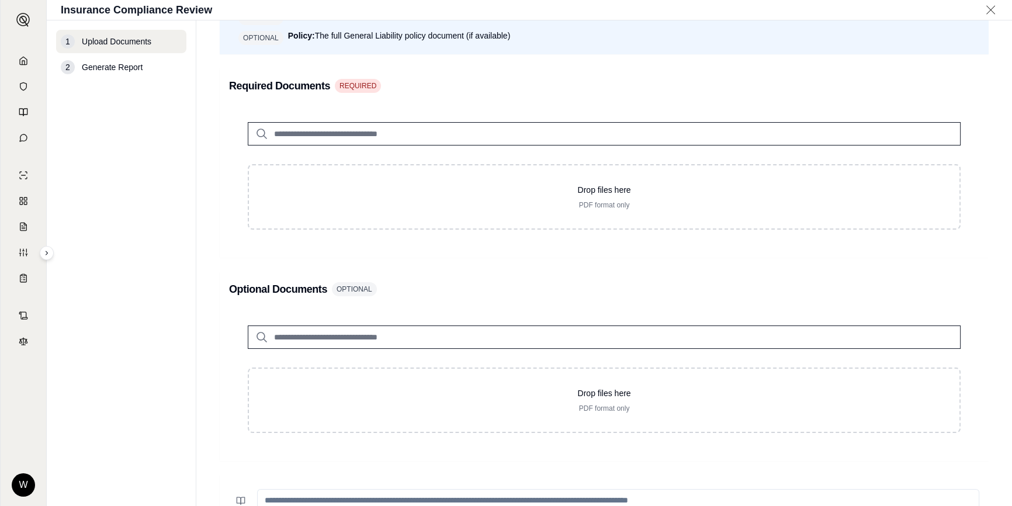
scroll to position [212, 0]
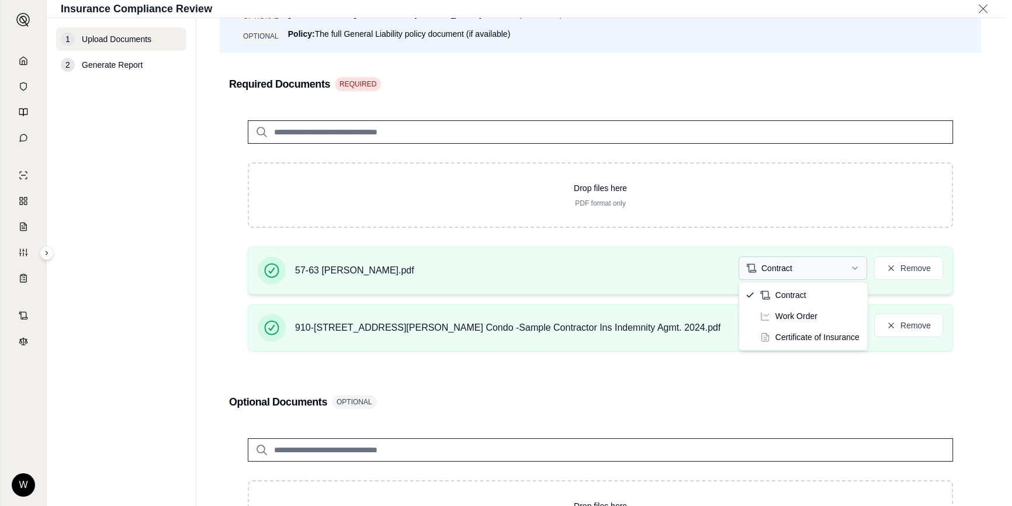
click at [821, 272] on html "W Insurance Compliance Review 1 Upload Documents 2 Generate Report Upload Docum…" at bounding box center [506, 253] width 1012 height 506
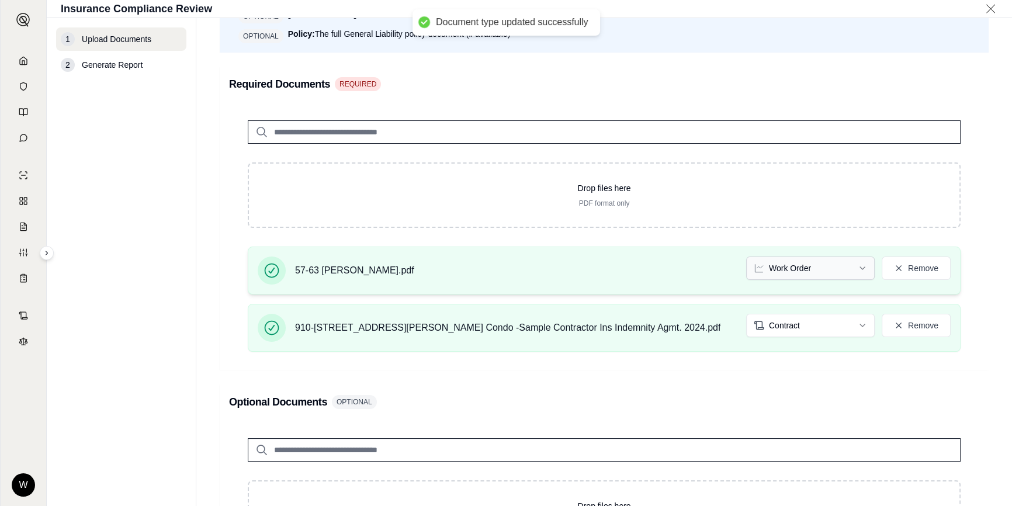
click at [808, 270] on html "Document type updated successfully W Insurance Compliance Review 1 Upload Docum…" at bounding box center [506, 253] width 1012 height 506
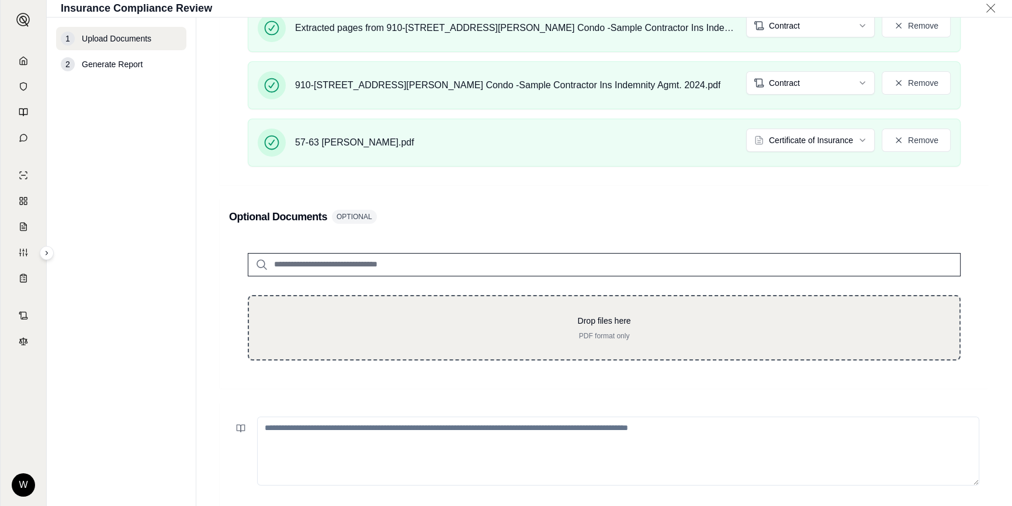
scroll to position [478, 0]
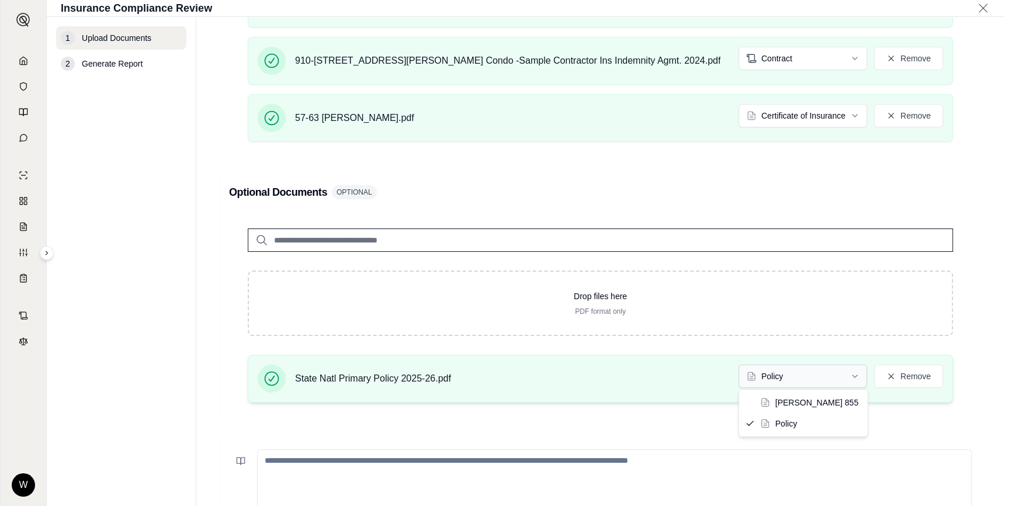
click at [840, 368] on html "W Insurance Compliance Review 1 Upload Documents 2 Generate Report Upload Docum…" at bounding box center [506, 253] width 1012 height 506
click at [840, 375] on html "W Insurance Compliance Review 1 Upload Documents 2 Generate Report Upload Docum…" at bounding box center [510, 253] width 1020 height 506
click at [991, 352] on main "Upload Documents • Upload the required insurance documents and any optional sup…" at bounding box center [604, 261] width 816 height 489
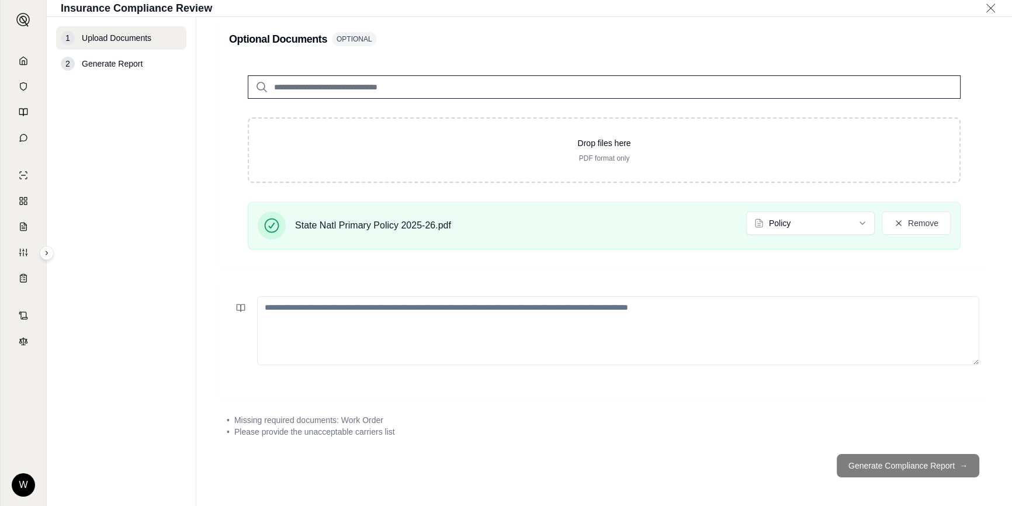
scroll to position [634, 0]
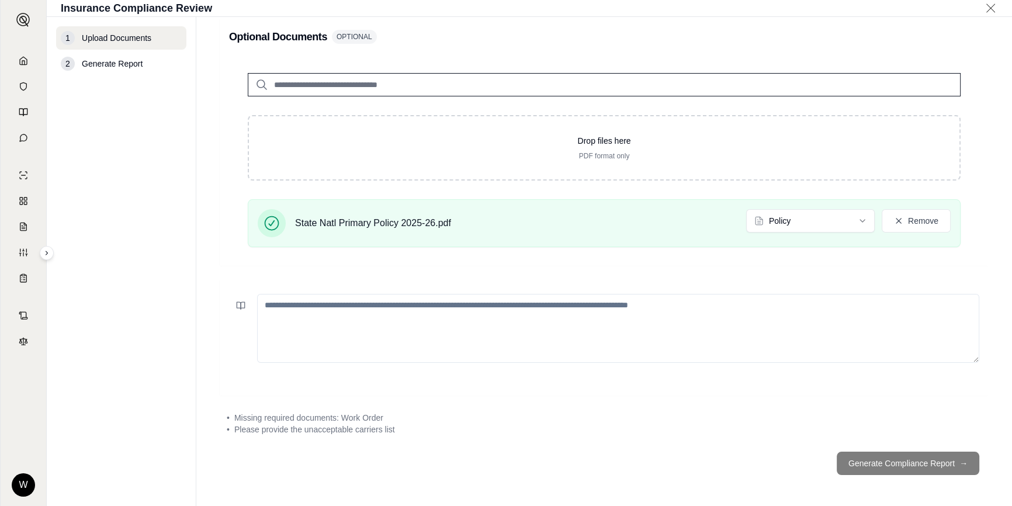
click at [608, 327] on textarea at bounding box center [618, 328] width 722 height 69
paste textarea "**********"
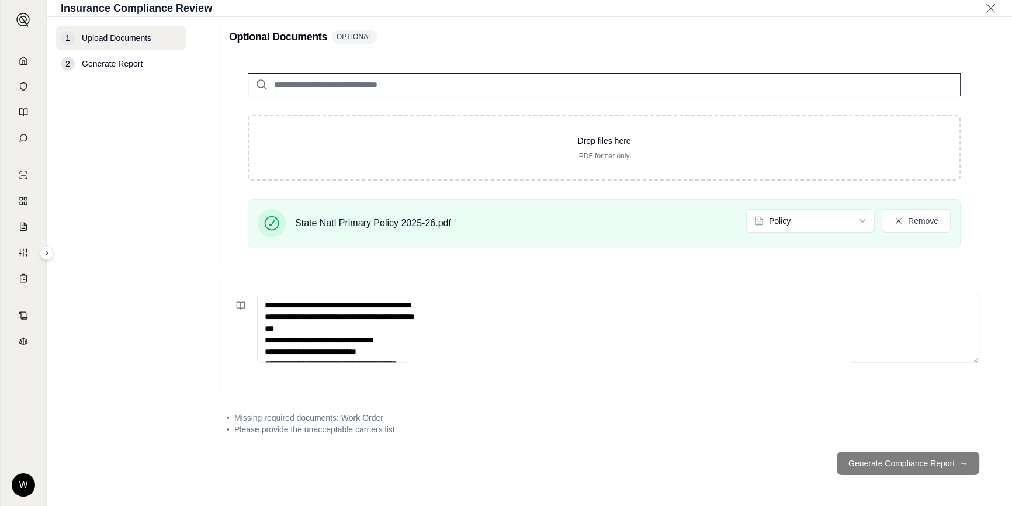
scroll to position [622, 0]
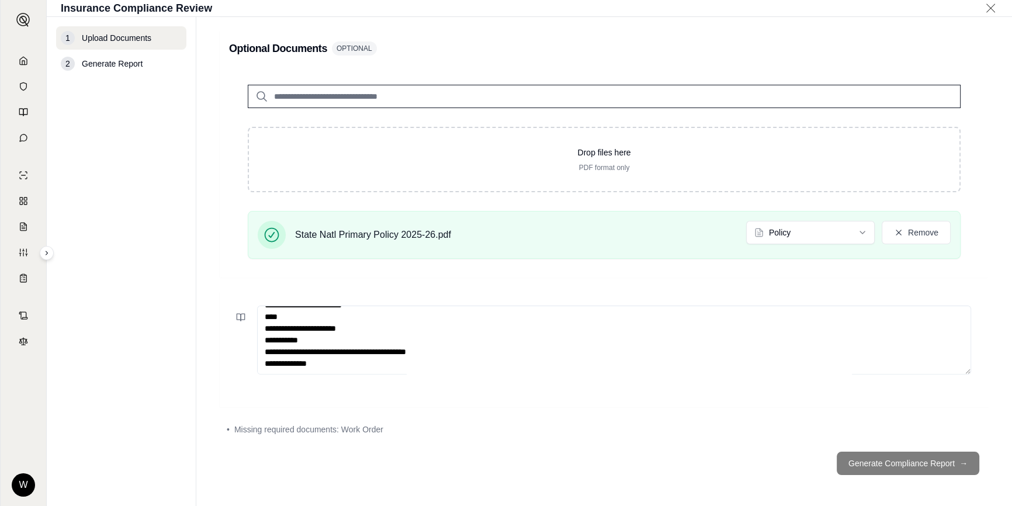
type textarea "**********"
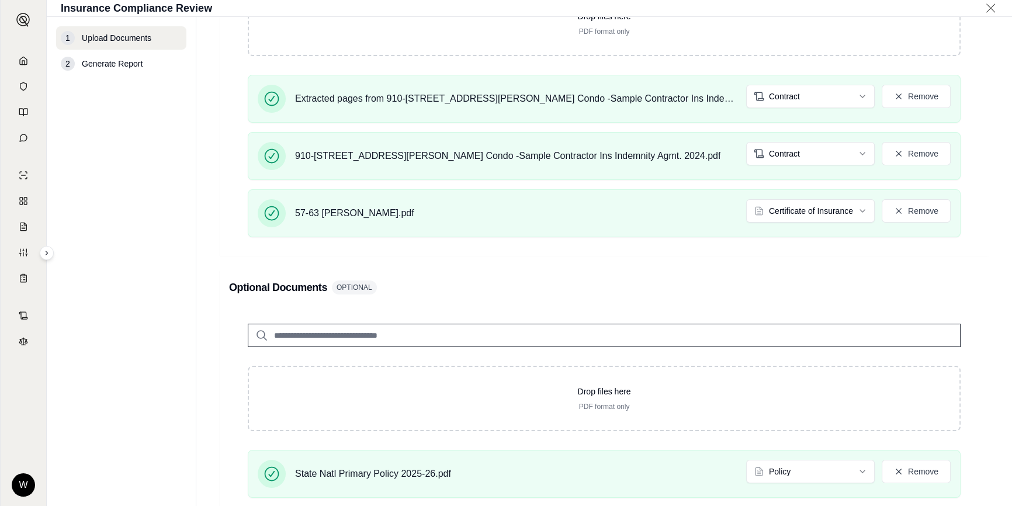
scroll to position [357, 0]
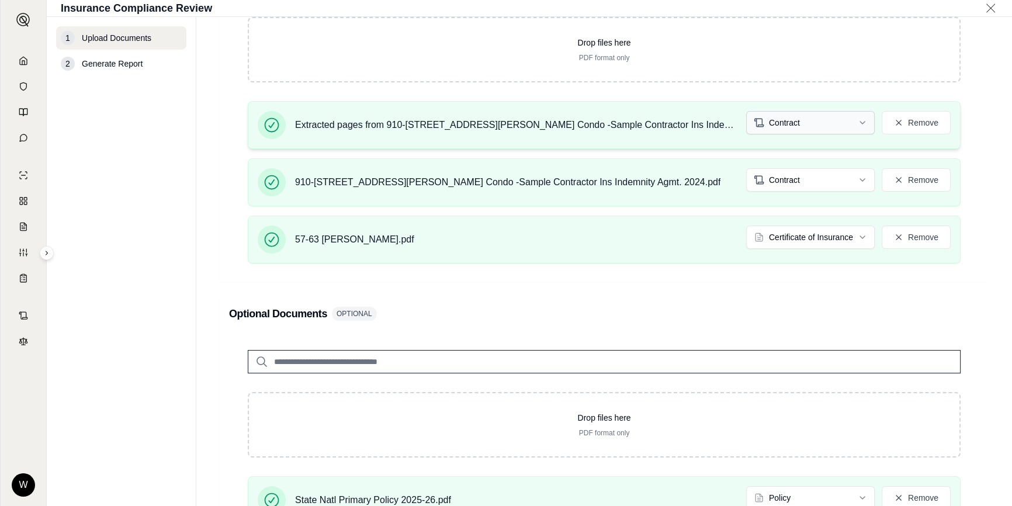
click at [804, 123] on html "W Insurance Compliance Review 1 Upload Documents 2 Generate Report Upload Docum…" at bounding box center [506, 253] width 1012 height 506
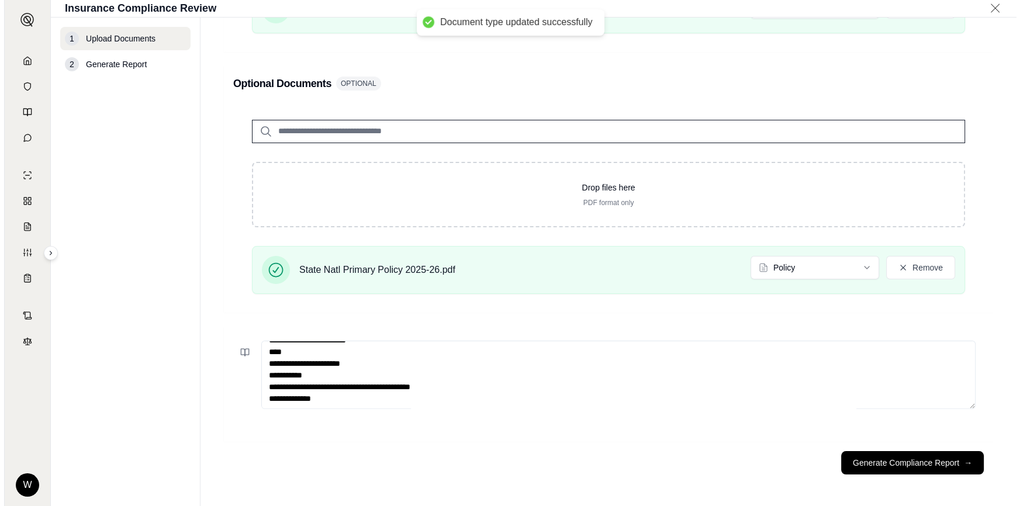
scroll to position [666, 0]
click at [980, 345] on div at bounding box center [604, 385] width 769 height 116
click at [939, 467] on button "Generate Compliance Report →" at bounding box center [908, 462] width 143 height 23
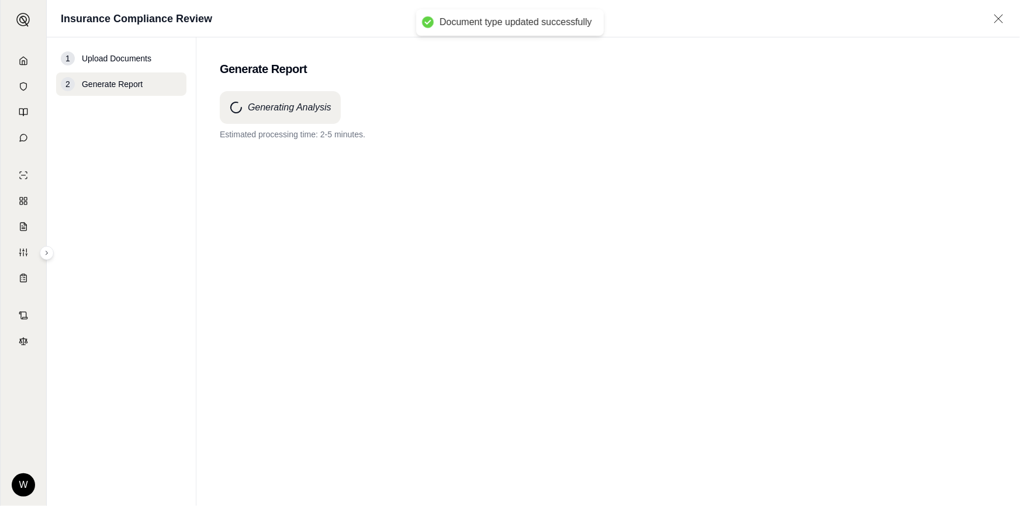
scroll to position [0, 0]
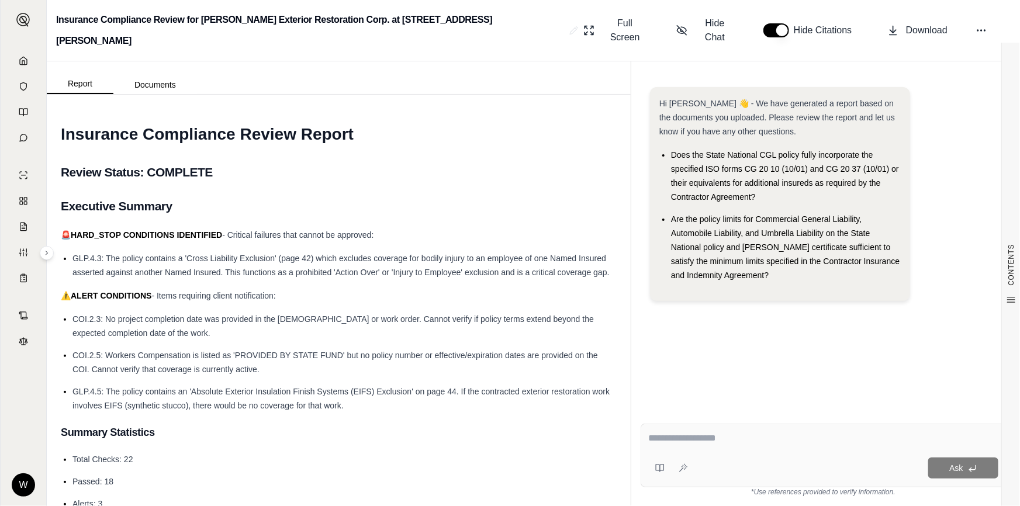
drag, startPoint x: 372, startPoint y: 408, endPoint x: 358, endPoint y: 426, distance: 22.8
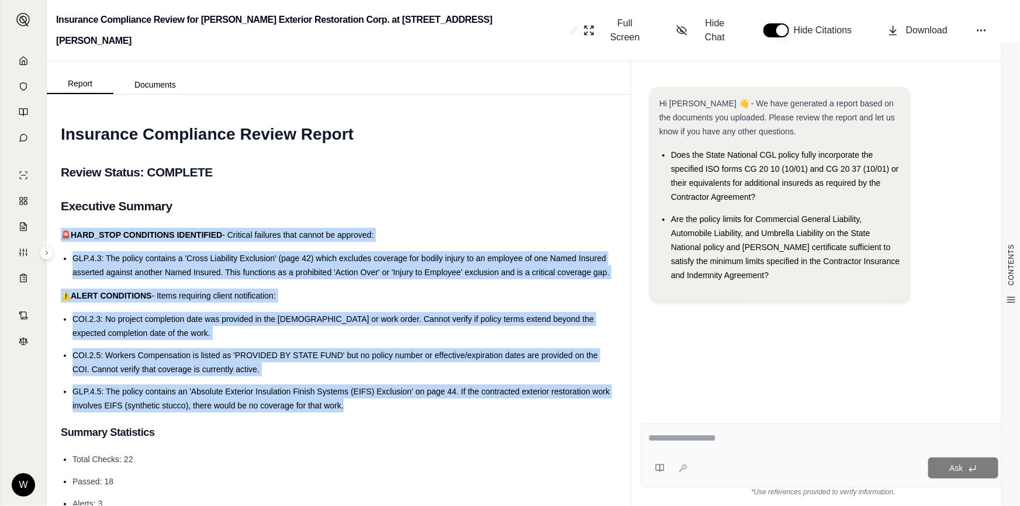
drag, startPoint x: 375, startPoint y: 402, endPoint x: 60, endPoint y: 216, distance: 366.6
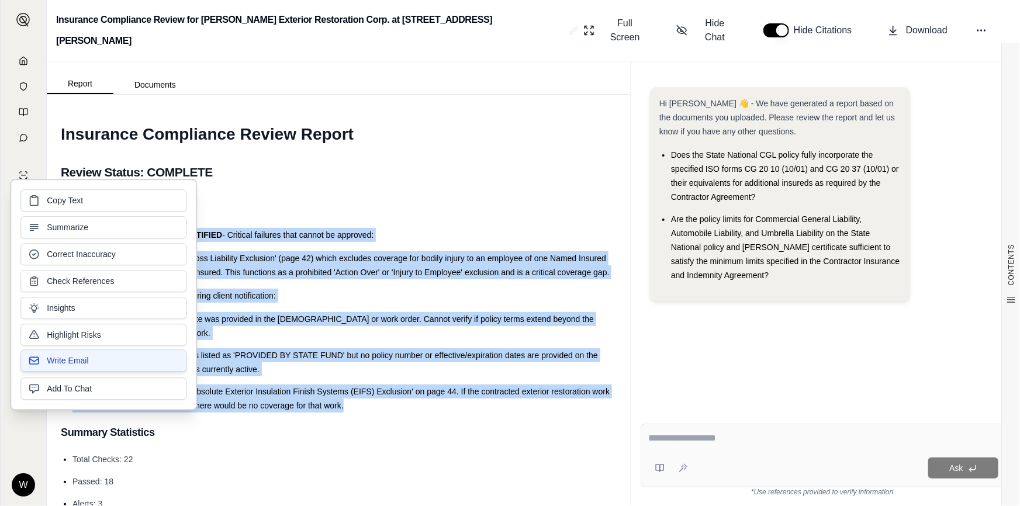
click at [129, 355] on button "Write Email" at bounding box center [103, 361] width 166 height 22
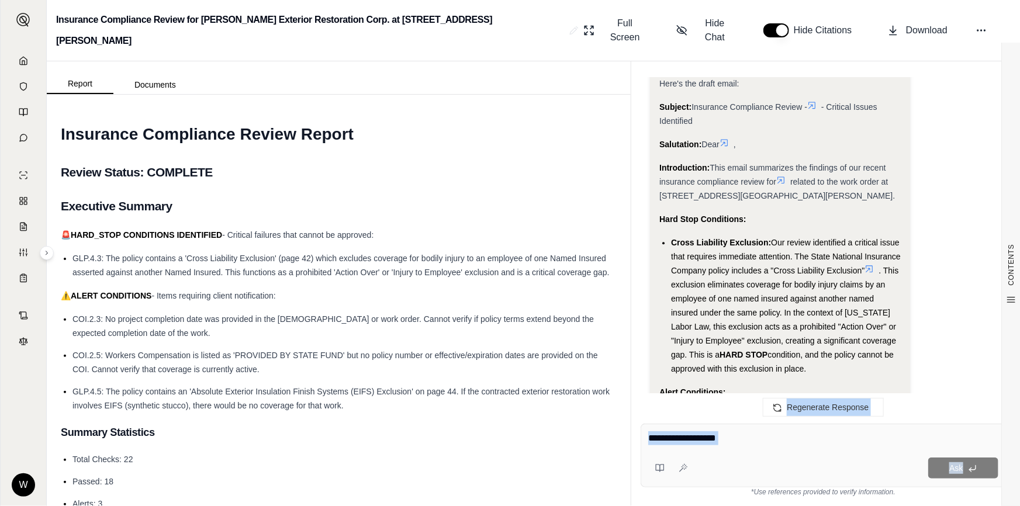
scroll to position [2211, 0]
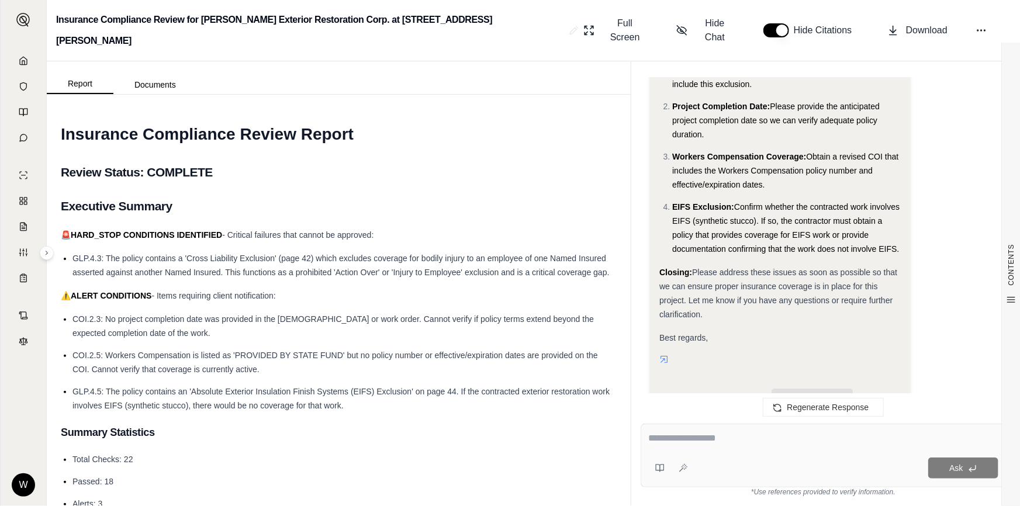
drag, startPoint x: 711, startPoint y: 306, endPoint x: 724, endPoint y: 344, distance: 39.9
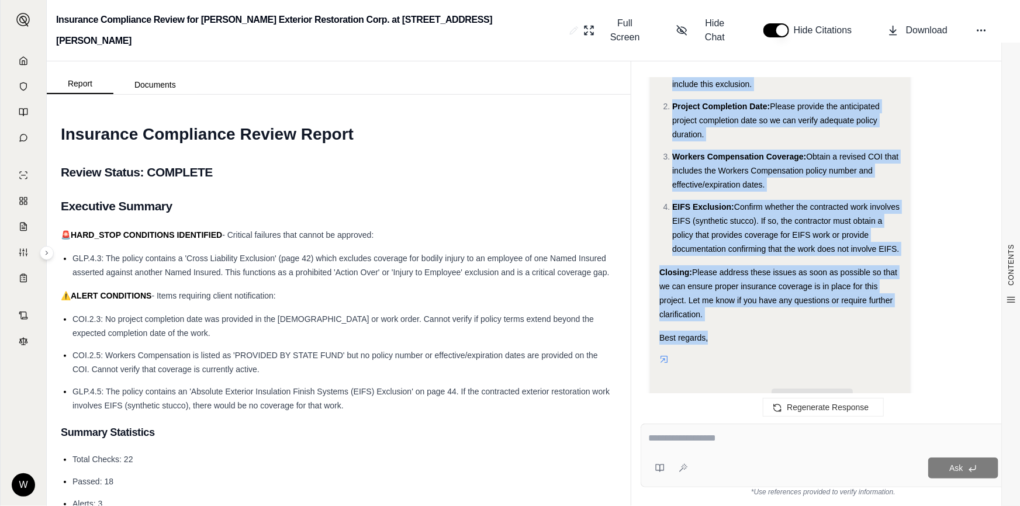
drag, startPoint x: 713, startPoint y: 136, endPoint x: 730, endPoint y: 311, distance: 175.6
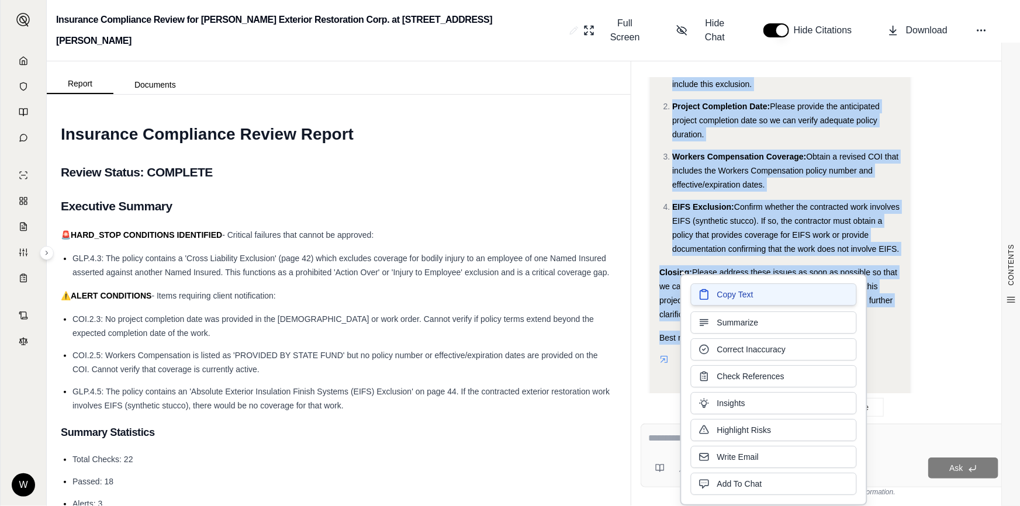
click at [736, 292] on span "Copy Text" at bounding box center [735, 295] width 36 height 12
